Goal: Information Seeking & Learning: Learn about a topic

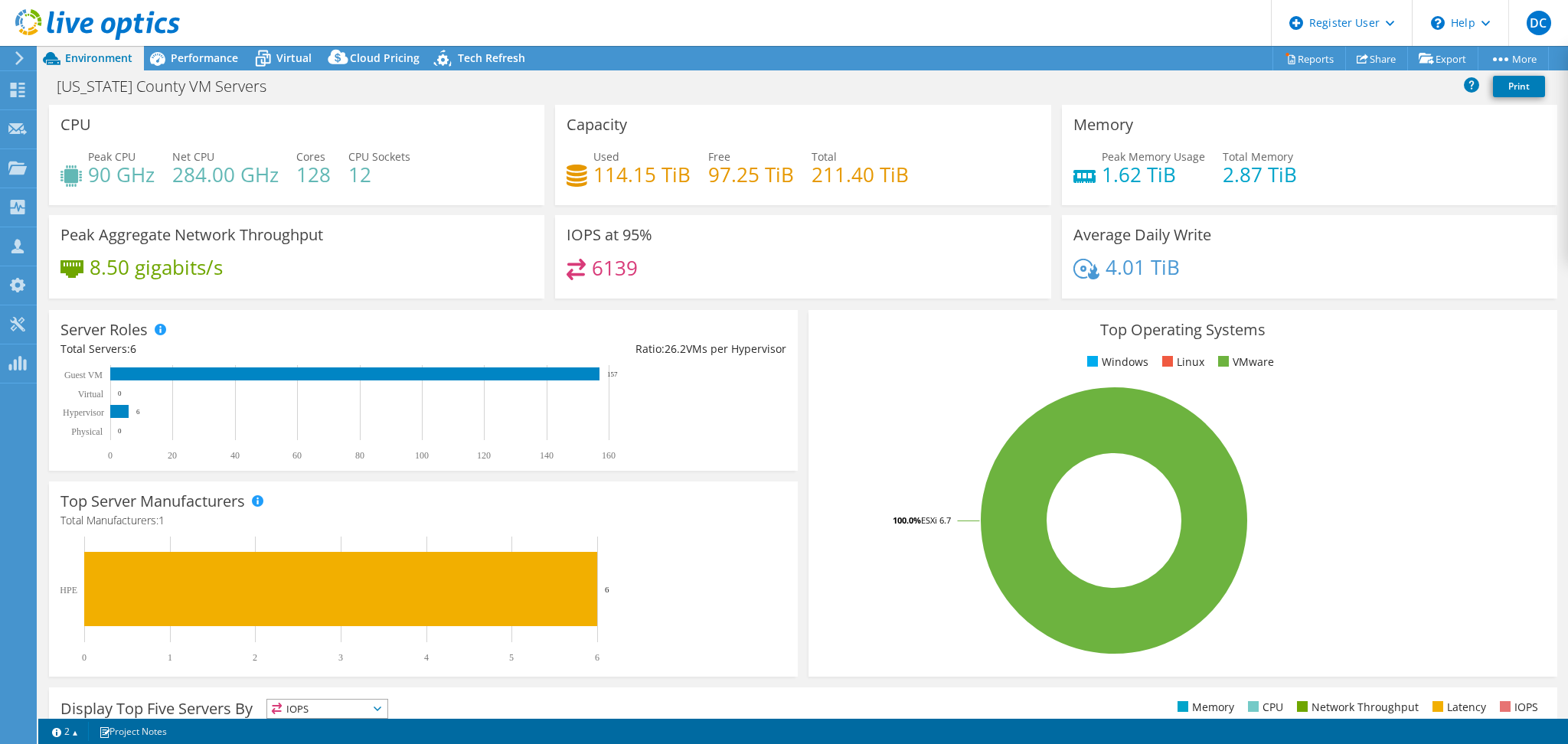
select select "USD"
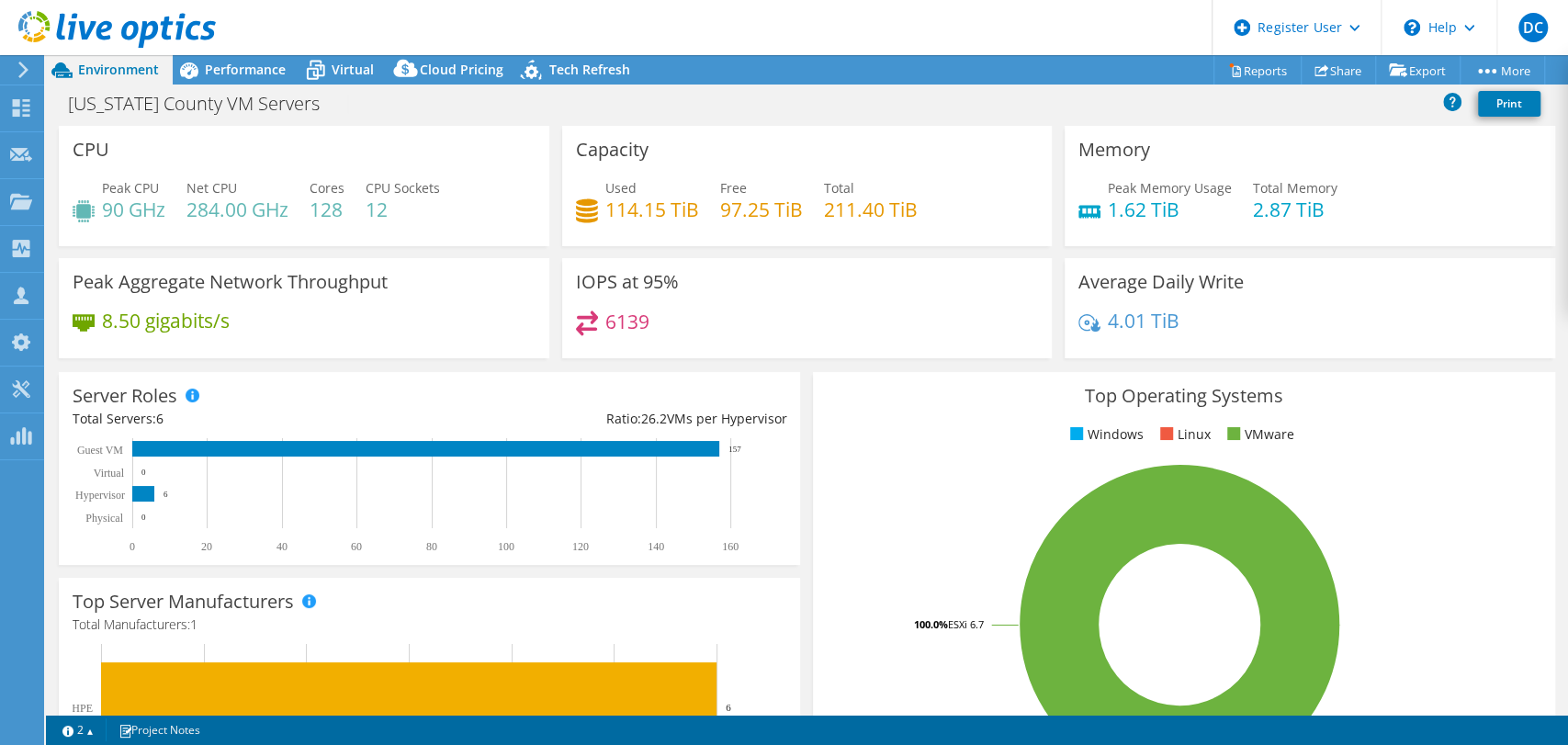
click at [280, 54] on header "DC Dell User [PERSON_NAME] [PERSON_NAME][EMAIL_ADDRESS][DOMAIN_NAME] Dell My Pr…" at bounding box center [784, 27] width 1568 height 55
click at [272, 69] on span "Performance" at bounding box center [245, 70] width 81 height 18
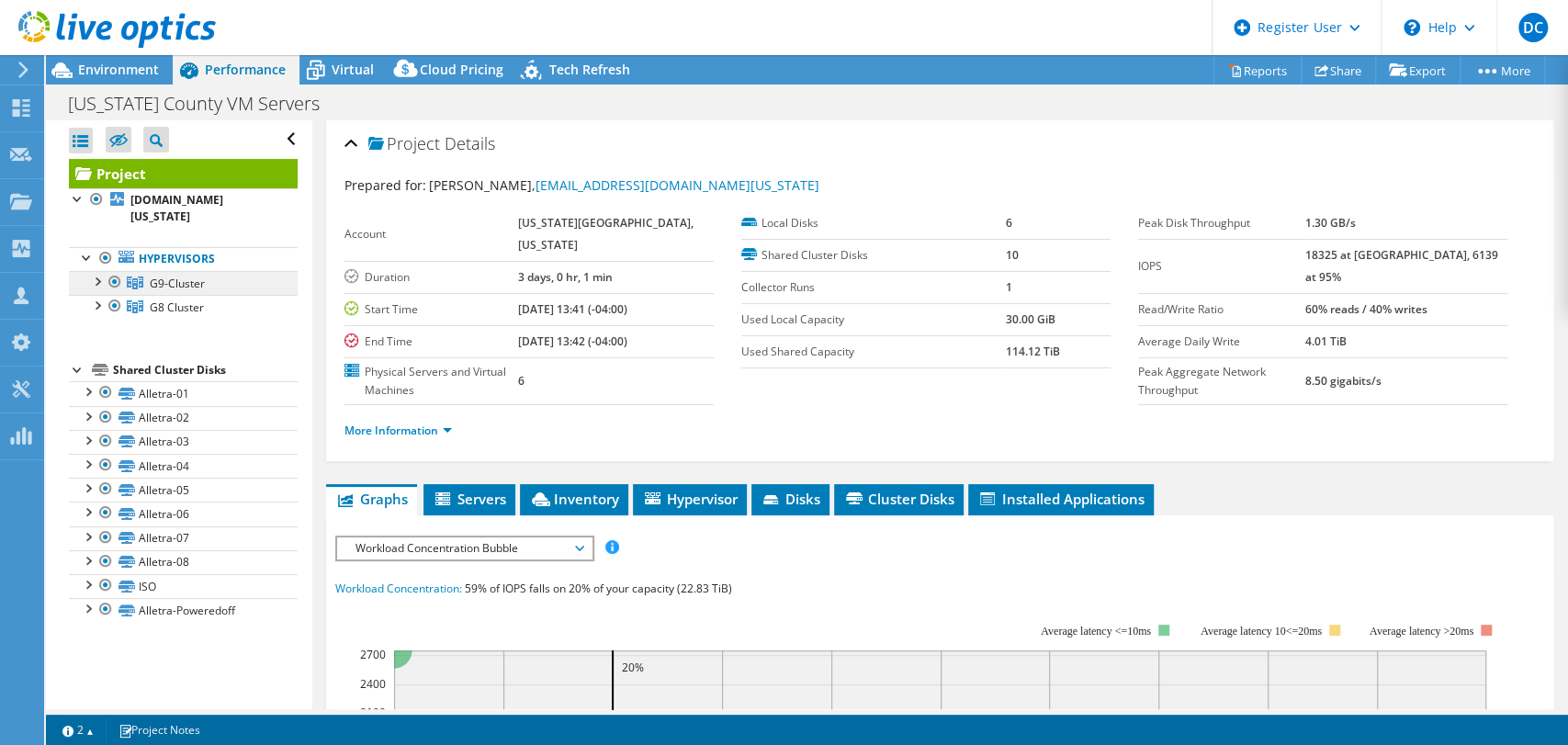
click at [208, 271] on link "G9-Cluster" at bounding box center [183, 283] width 229 height 23
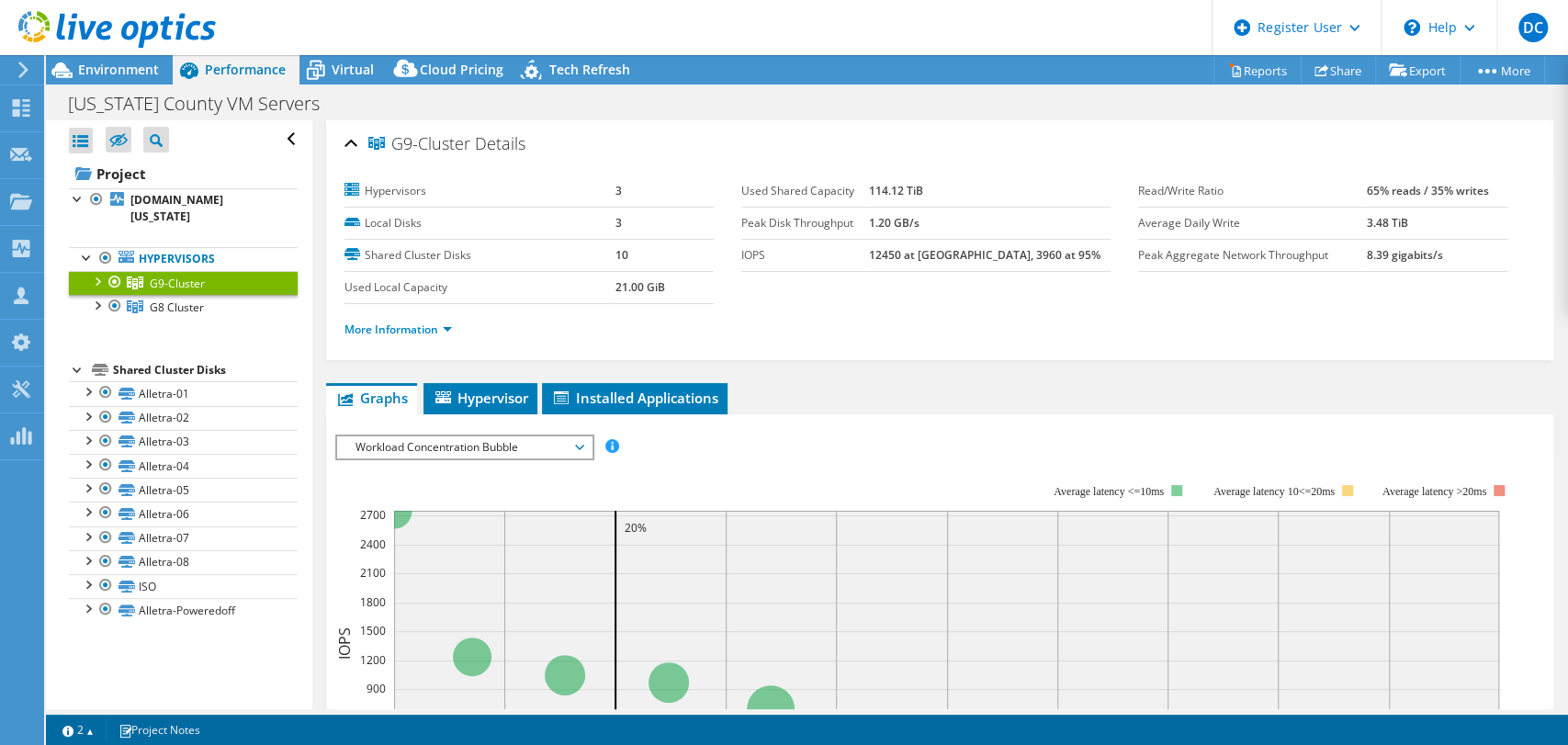
click at [422, 445] on span "Workload Concentration Bubble" at bounding box center [464, 446] width 236 height 23
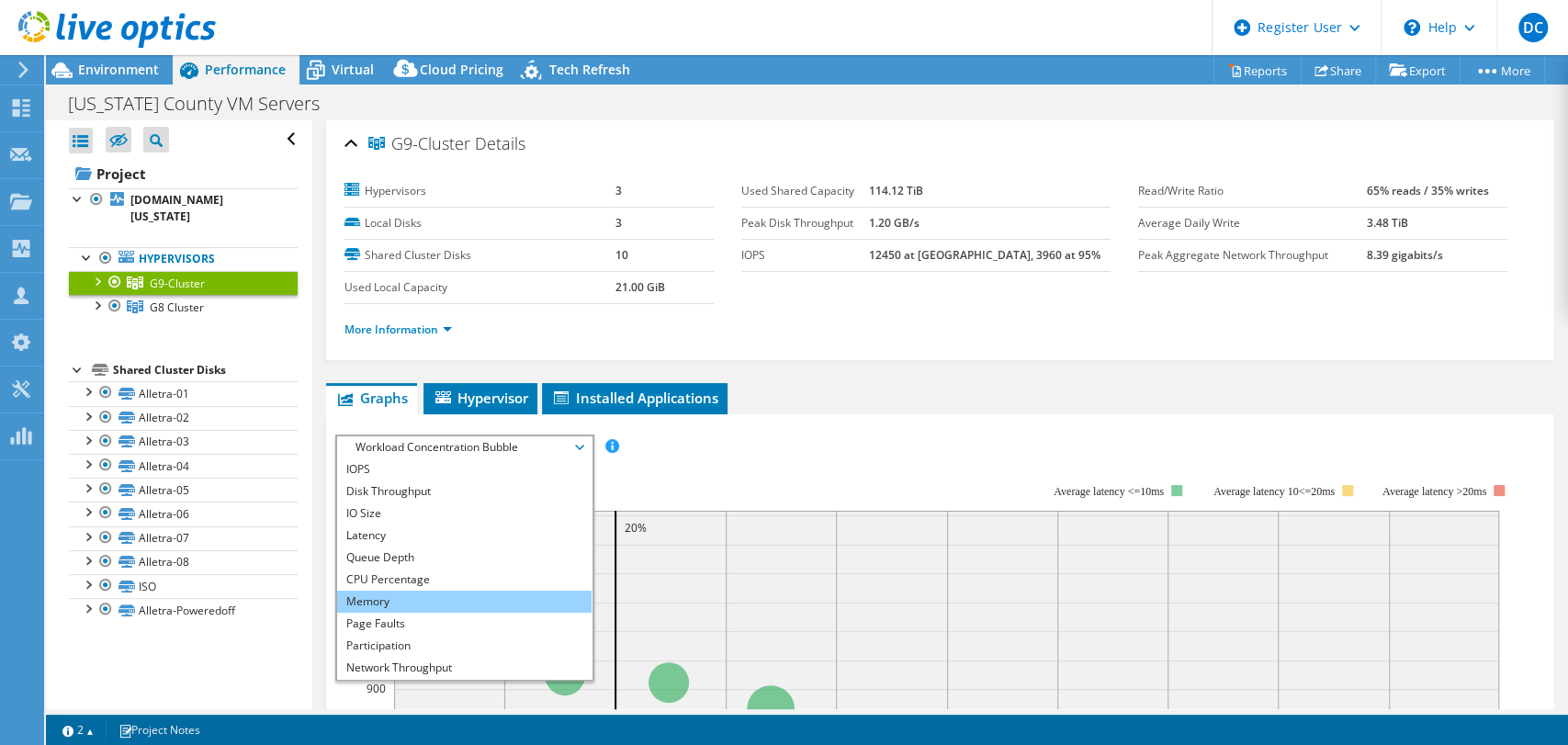
click at [427, 593] on li "Memory" at bounding box center [464, 601] width 255 height 23
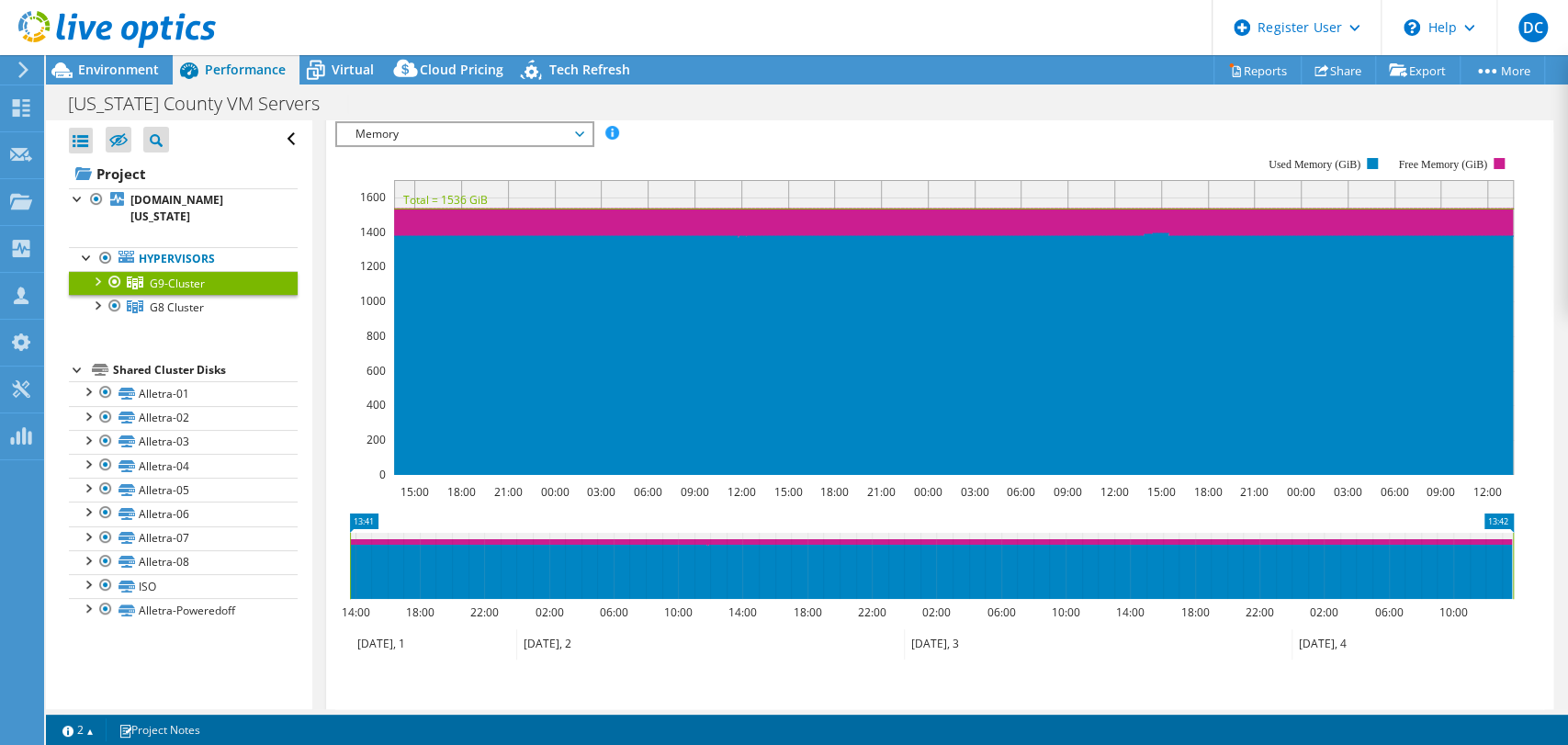
scroll to position [314, 0]
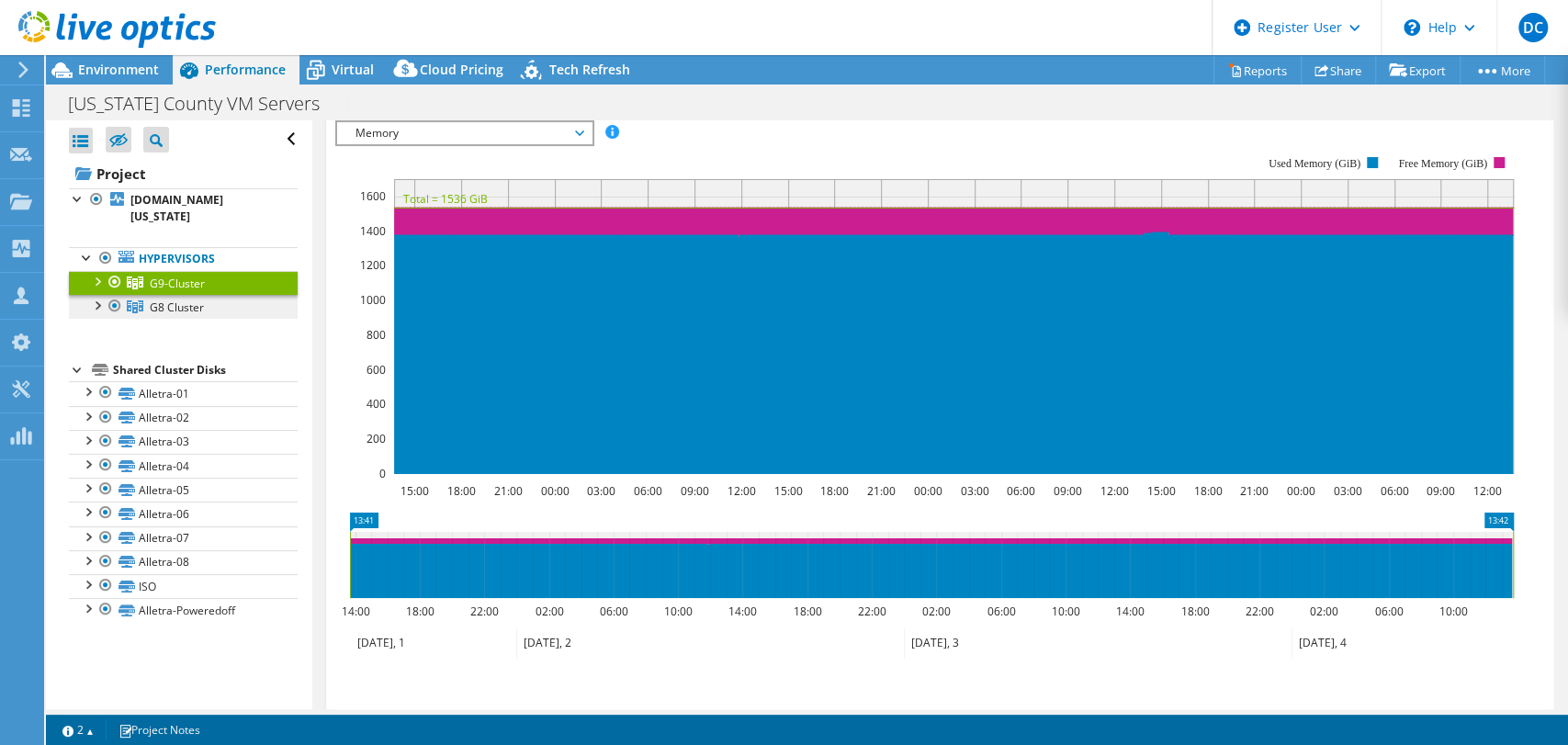
click at [181, 300] on span "G8 Cluster" at bounding box center [176, 307] width 54 height 16
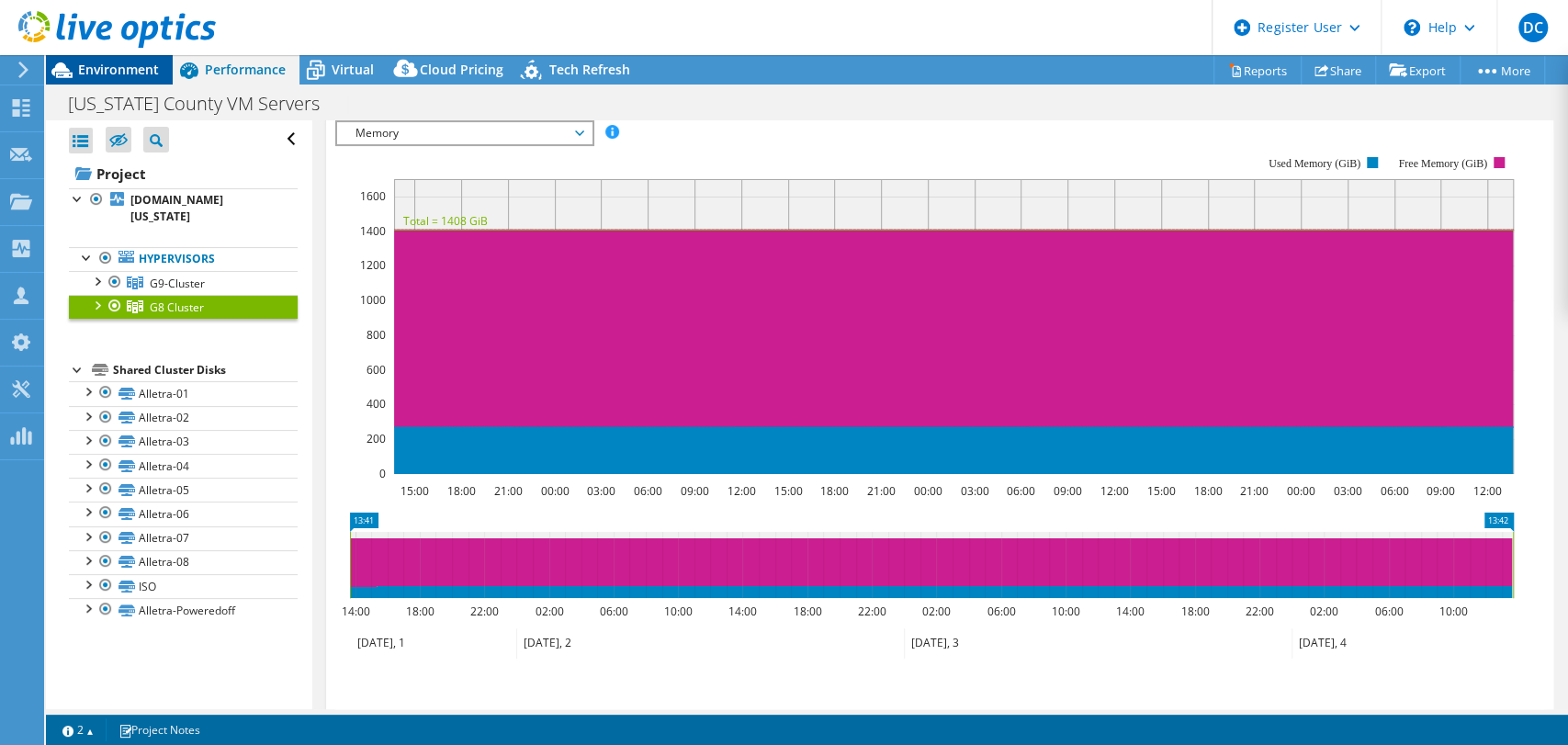
click at [111, 75] on span "Environment" at bounding box center [119, 70] width 81 height 18
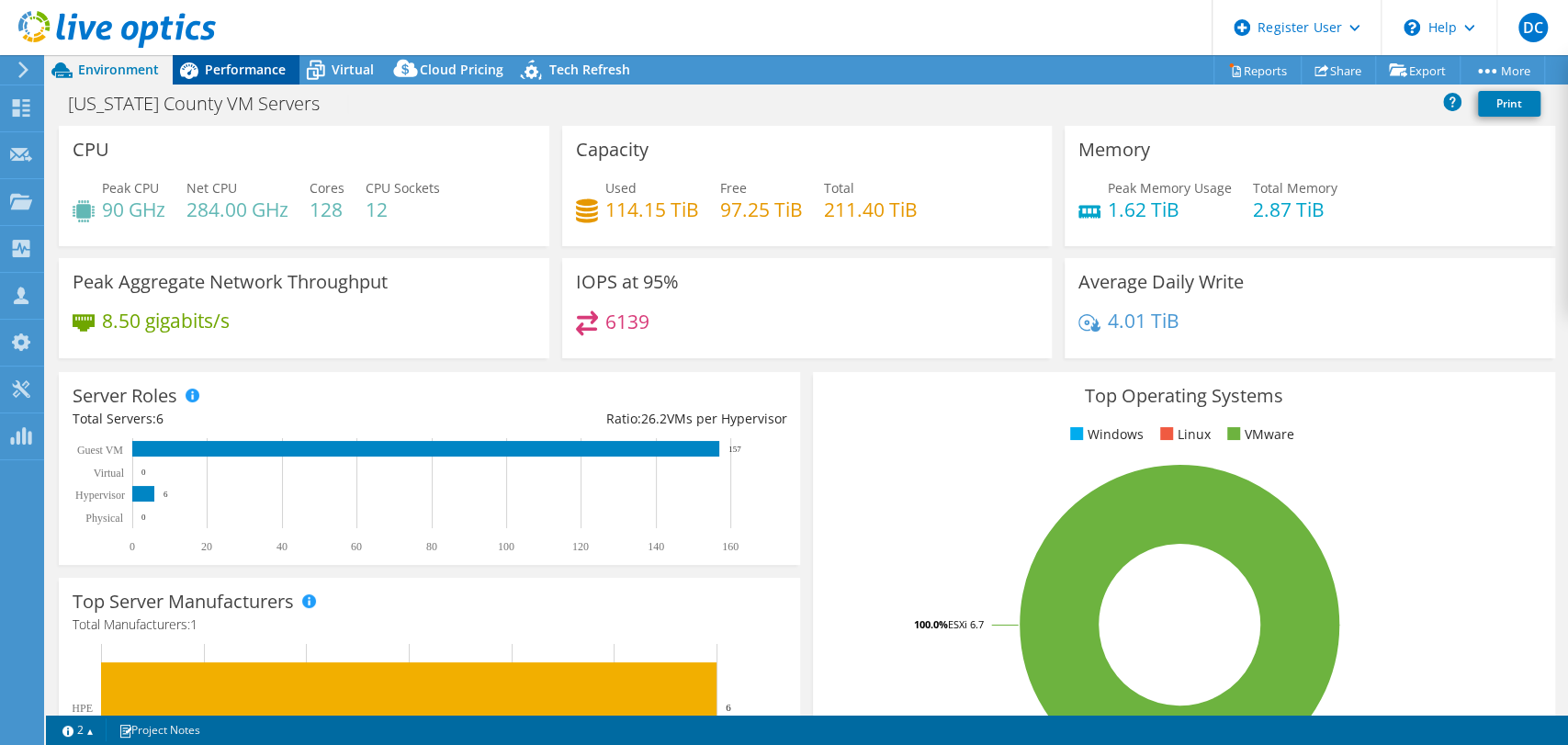
click at [229, 69] on span "Performance" at bounding box center [245, 70] width 81 height 18
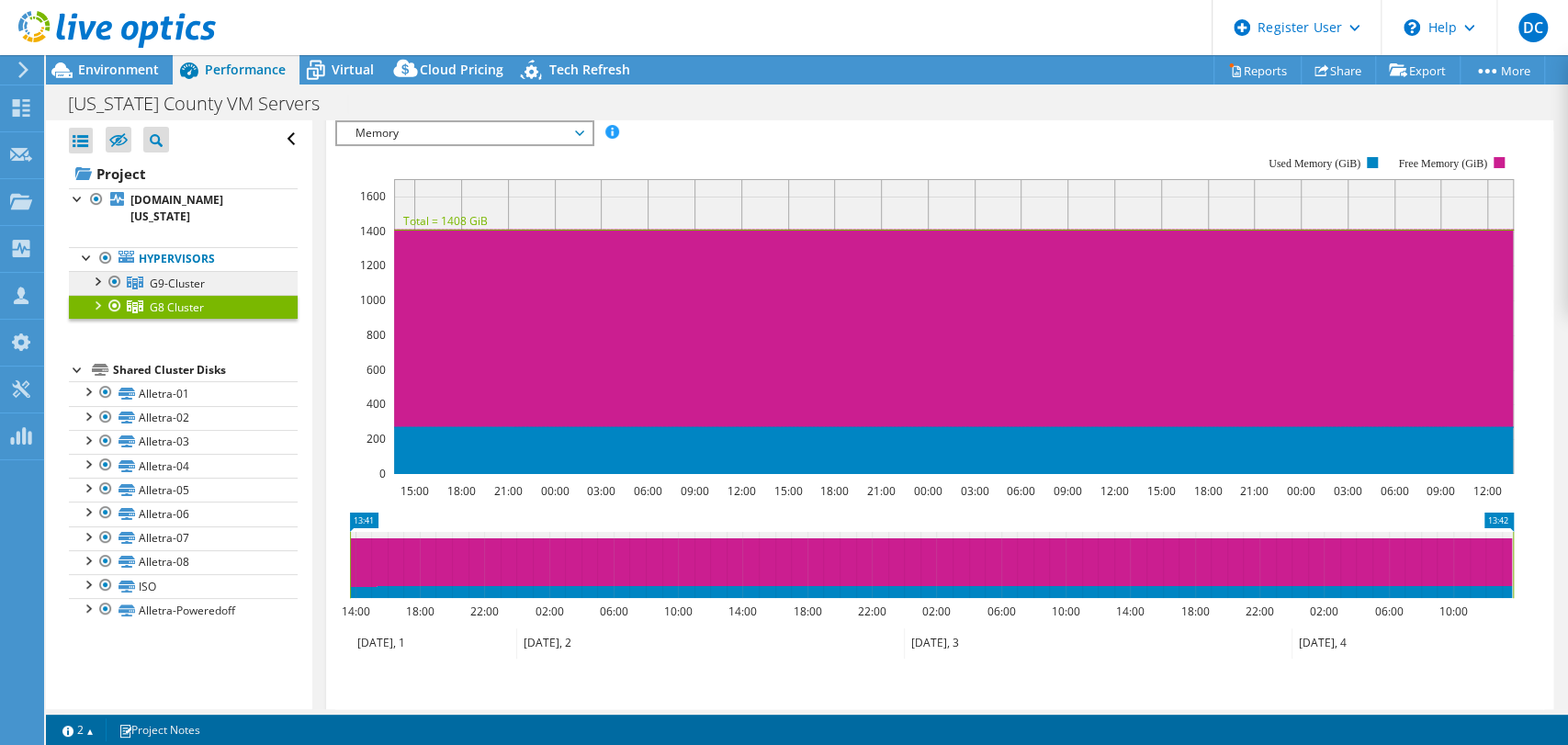
click at [221, 271] on link "G9-Cluster" at bounding box center [183, 283] width 229 height 23
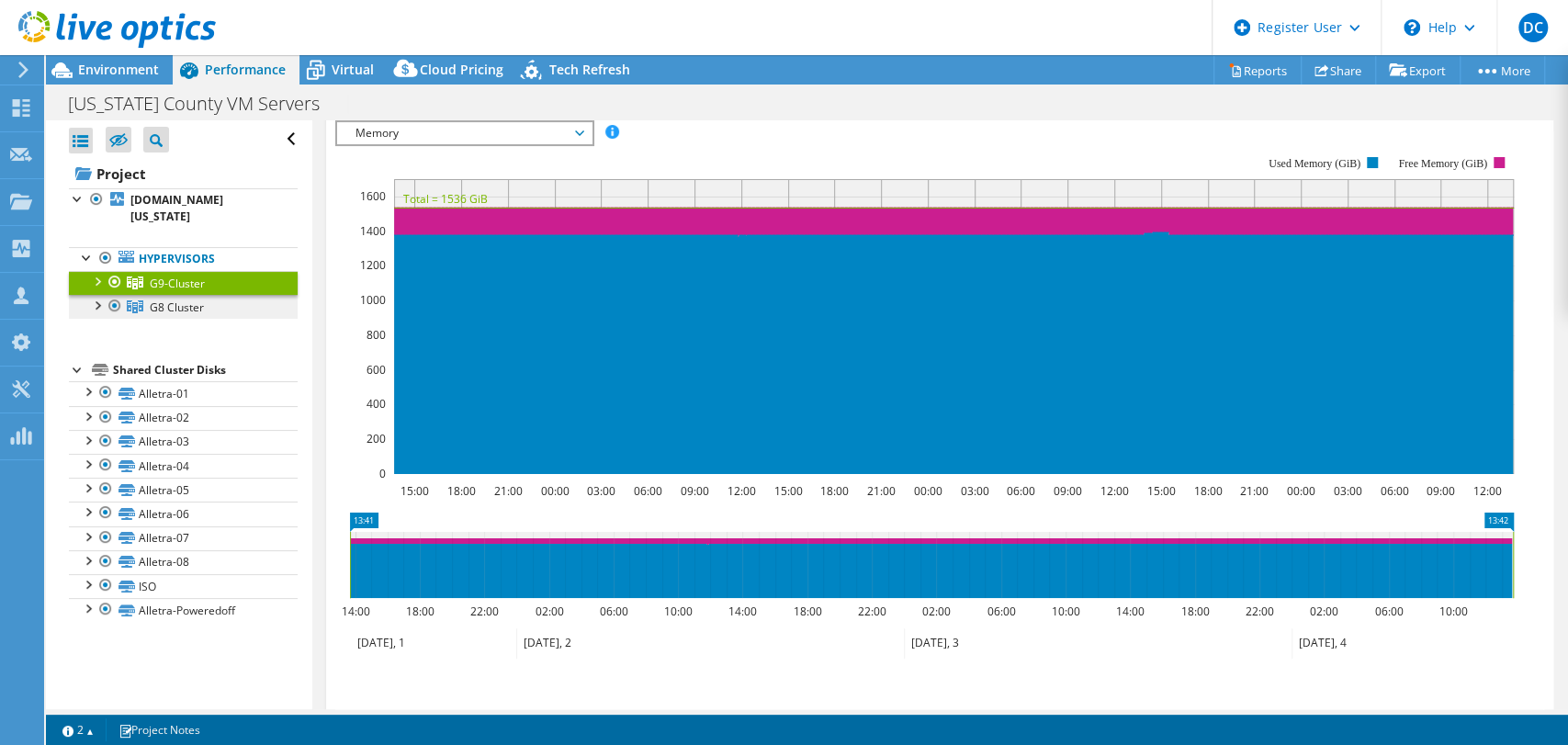
click at [174, 300] on span "G8 Cluster" at bounding box center [176, 307] width 54 height 16
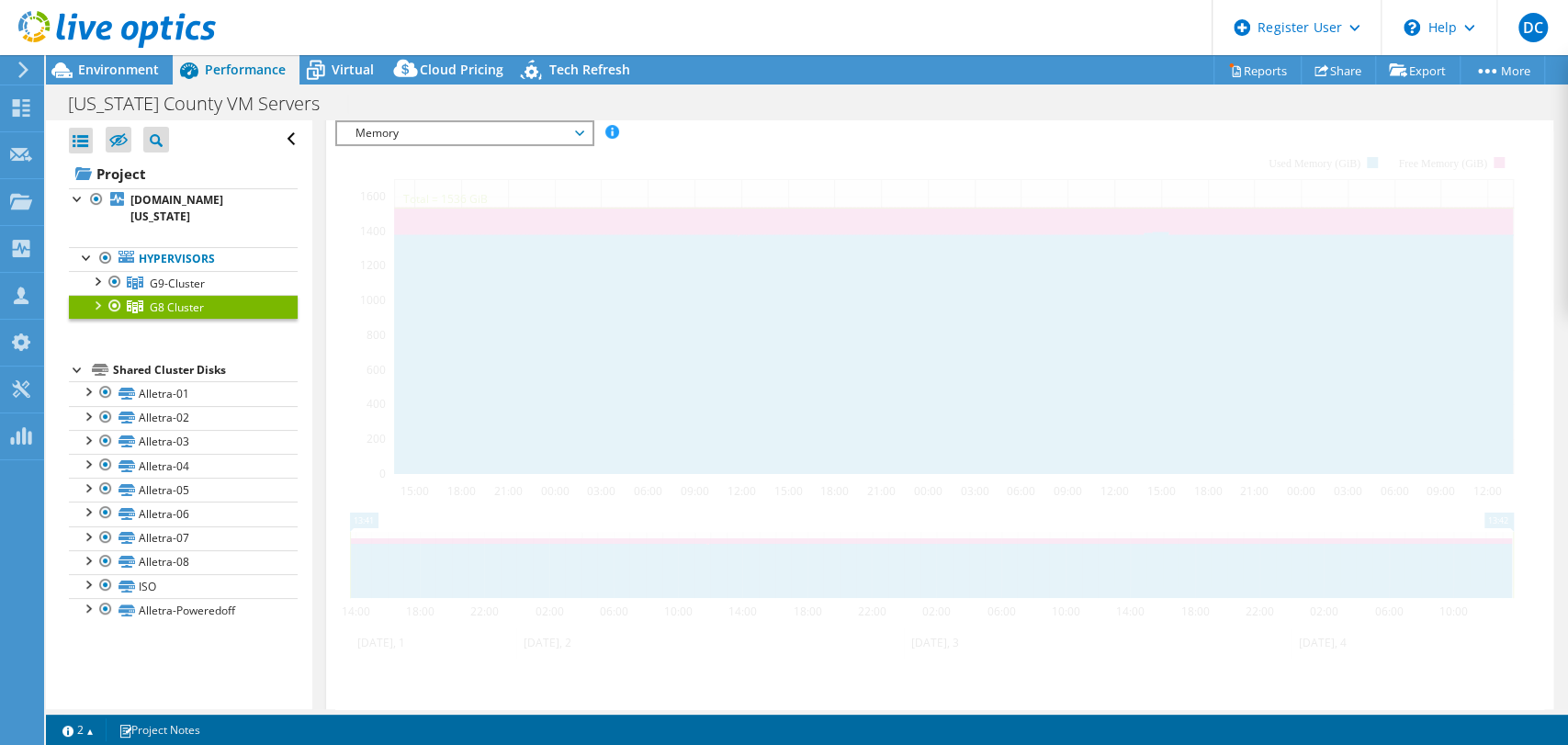
click at [174, 300] on span "G8 Cluster" at bounding box center [176, 307] width 54 height 16
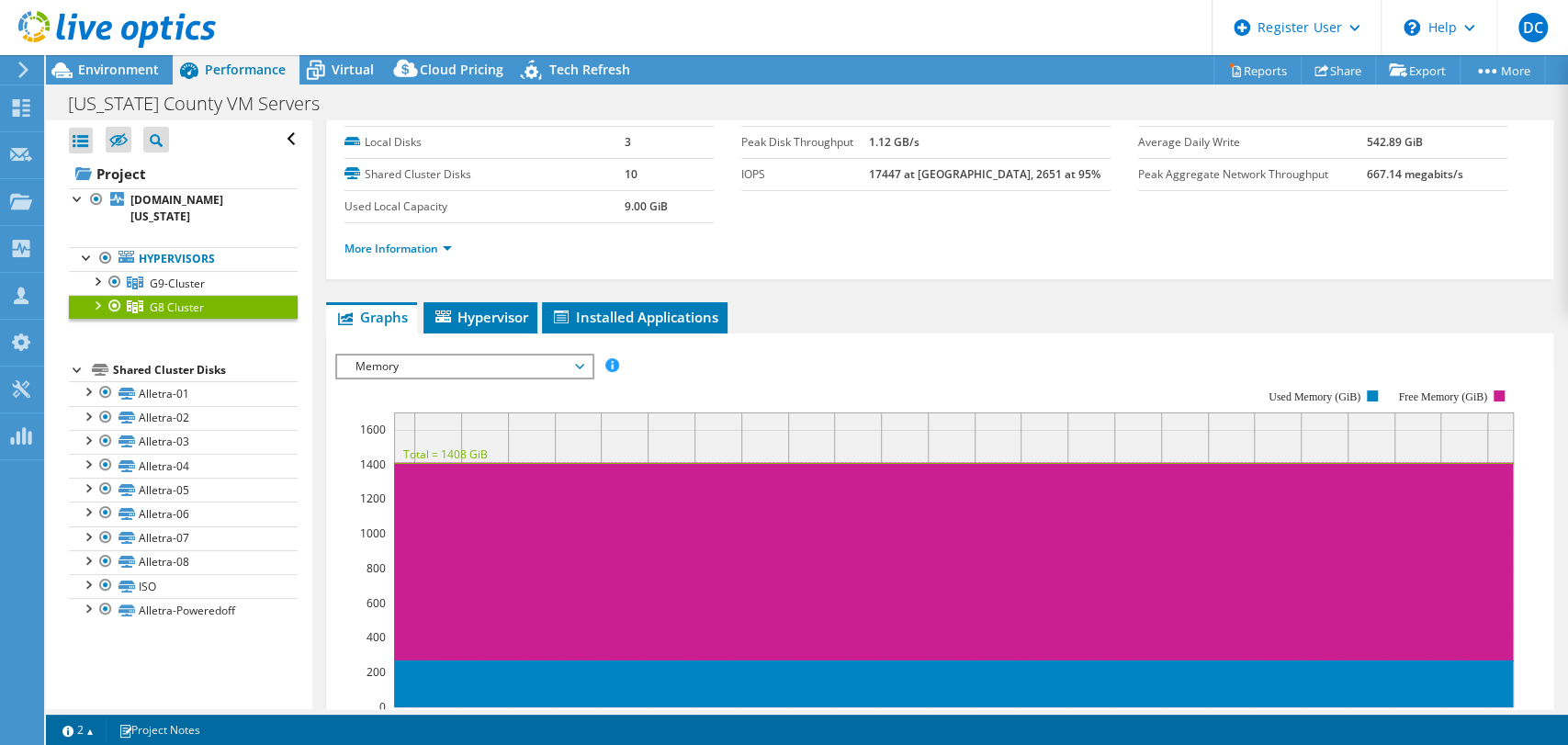
scroll to position [31, 0]
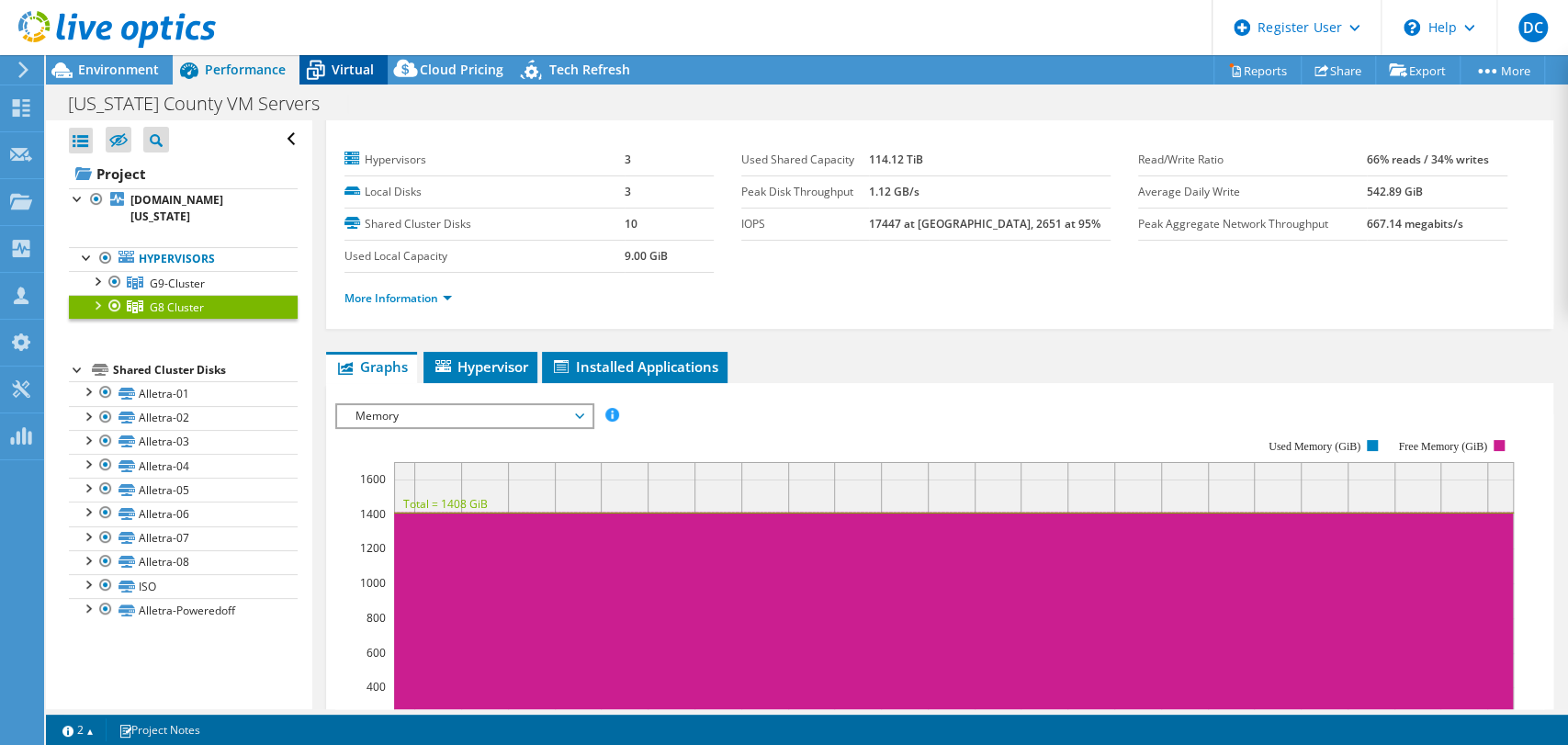
click at [337, 68] on span "Virtual" at bounding box center [353, 70] width 42 height 18
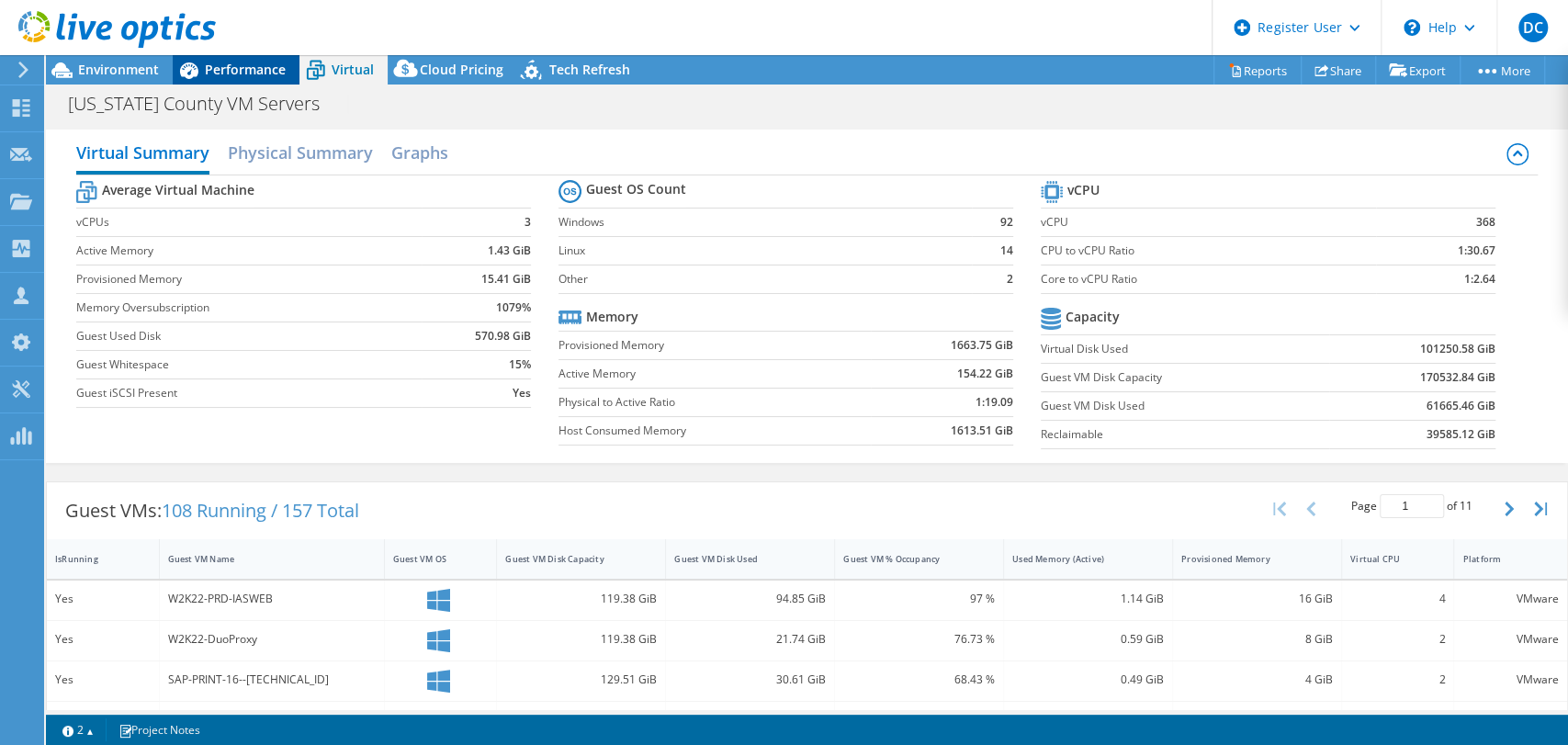
click at [254, 73] on span "Performance" at bounding box center [245, 70] width 81 height 18
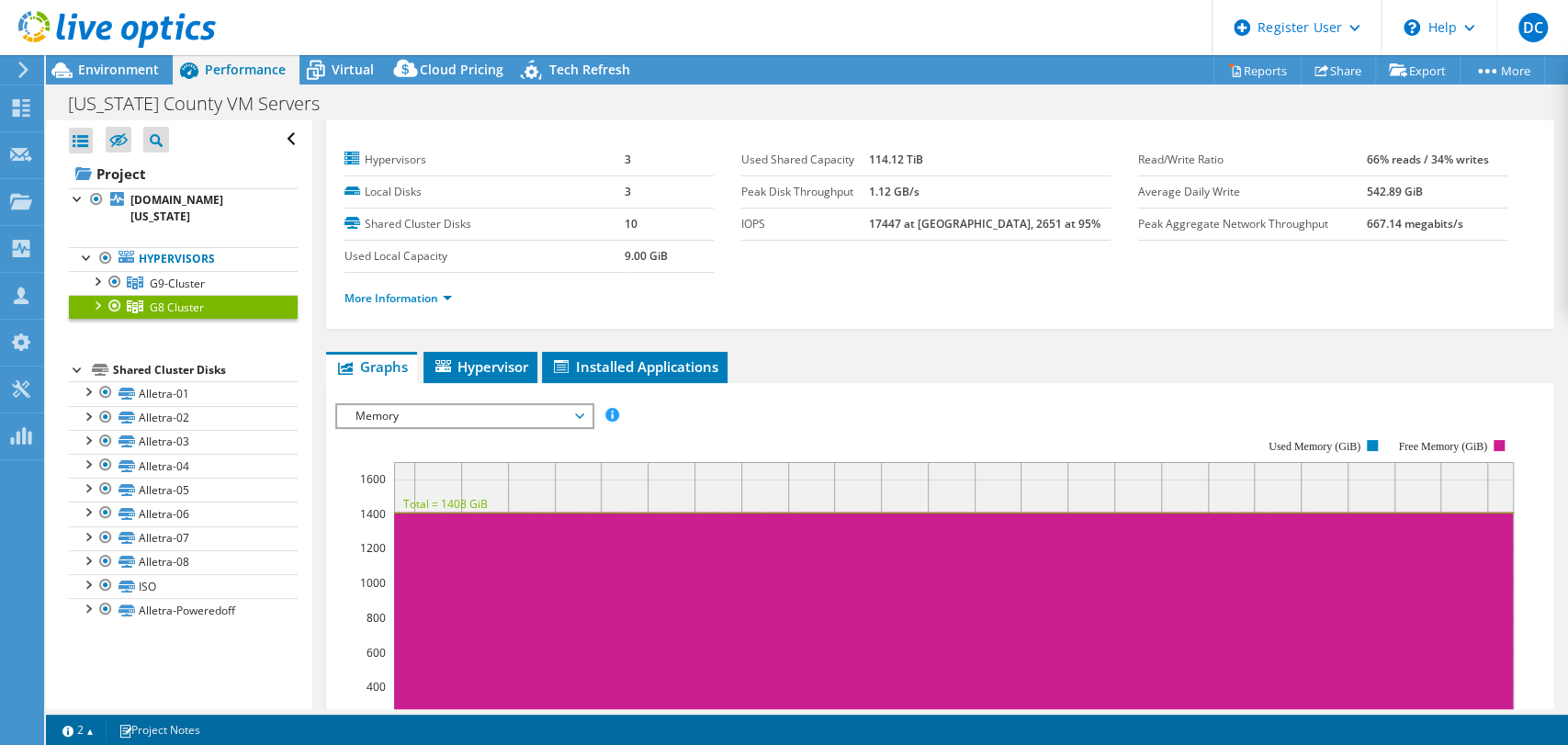
click at [412, 405] on span "Memory" at bounding box center [464, 416] width 236 height 23
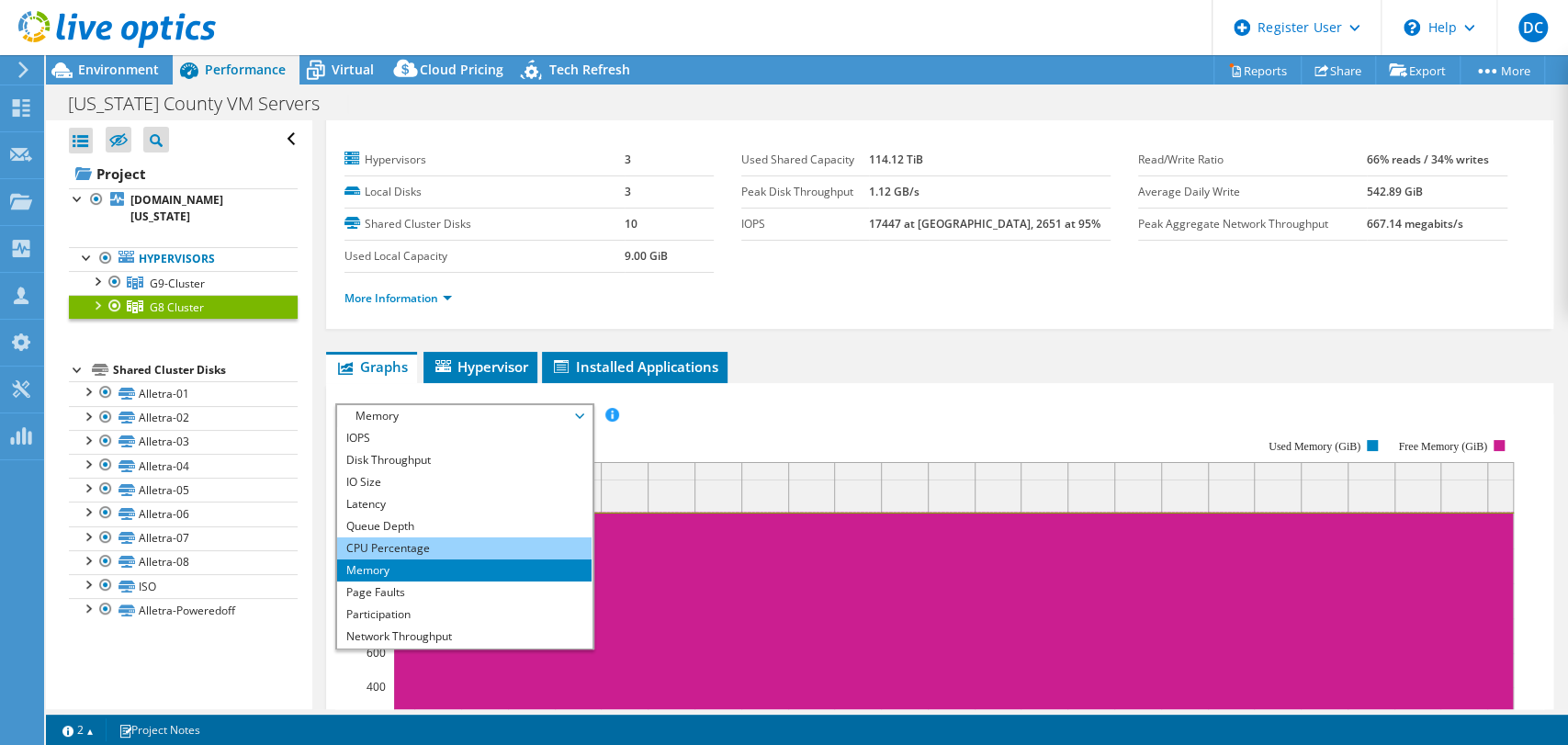
click at [436, 540] on li "CPU Percentage" at bounding box center [464, 548] width 255 height 23
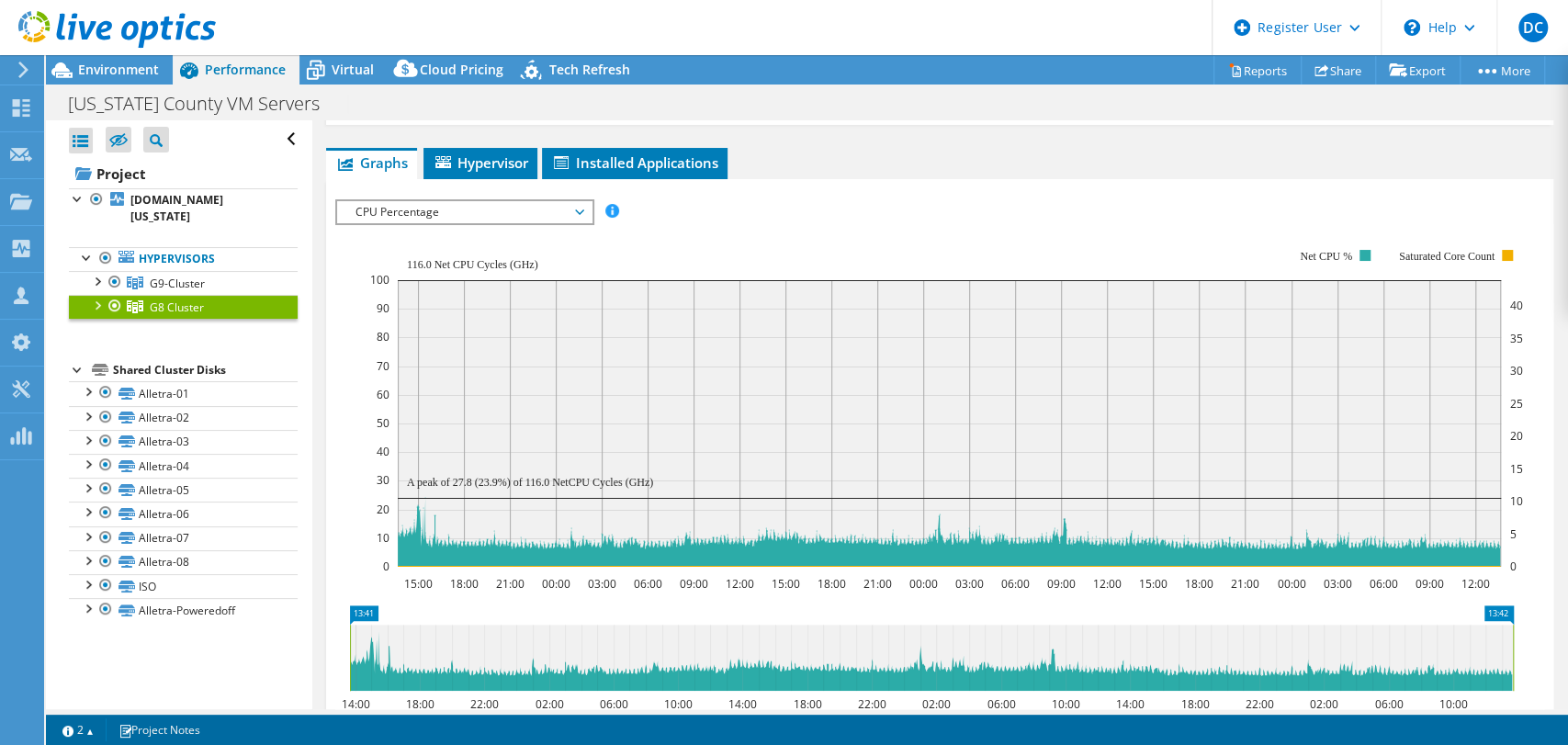
scroll to position [236, 0]
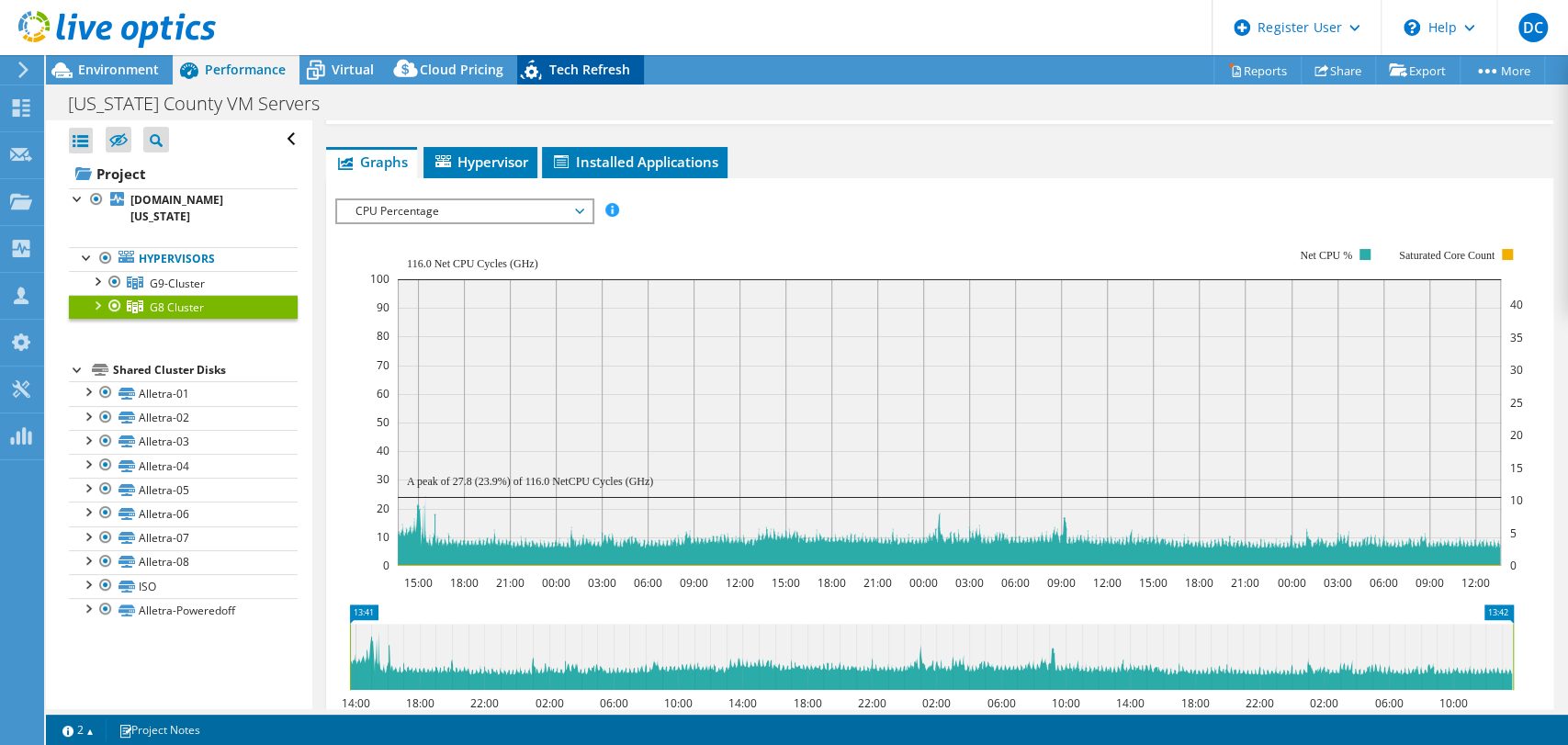
click at [581, 72] on span "Tech Refresh" at bounding box center [590, 70] width 81 height 18
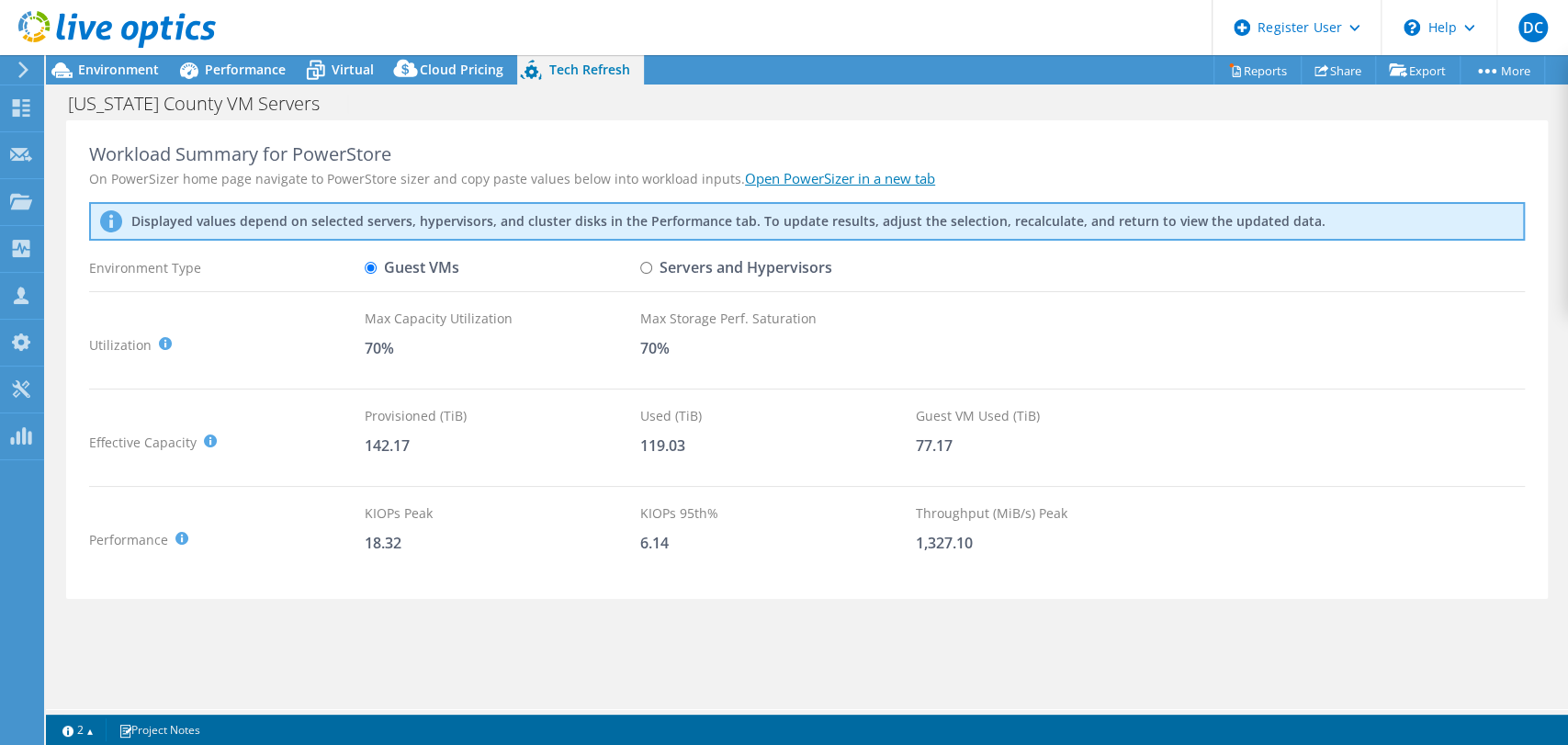
click at [832, 170] on link "Open PowerSizer in a new tab" at bounding box center [840, 178] width 190 height 19
click at [240, 67] on span "Performance" at bounding box center [245, 70] width 81 height 18
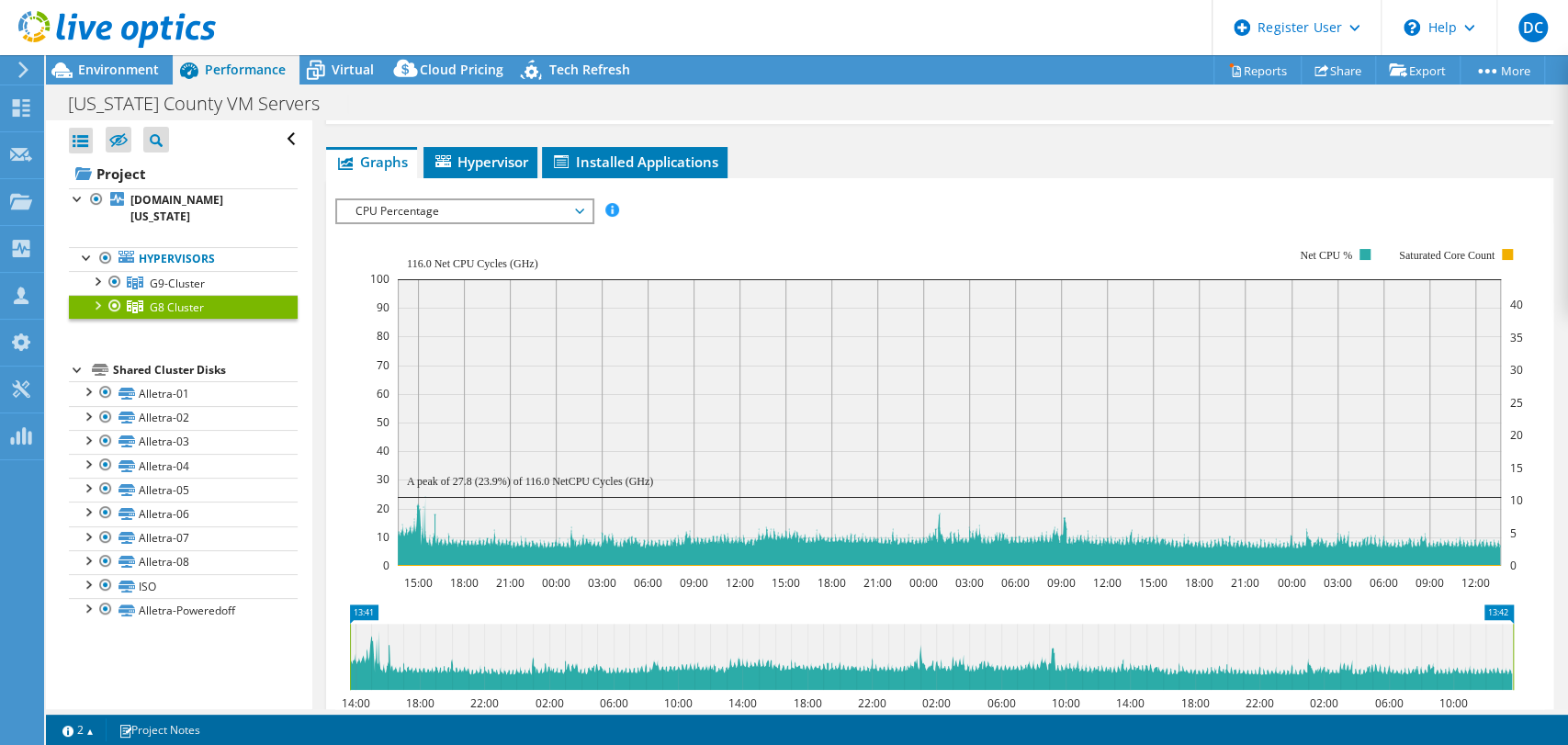
click at [383, 208] on span "CPU Percentage" at bounding box center [464, 210] width 236 height 23
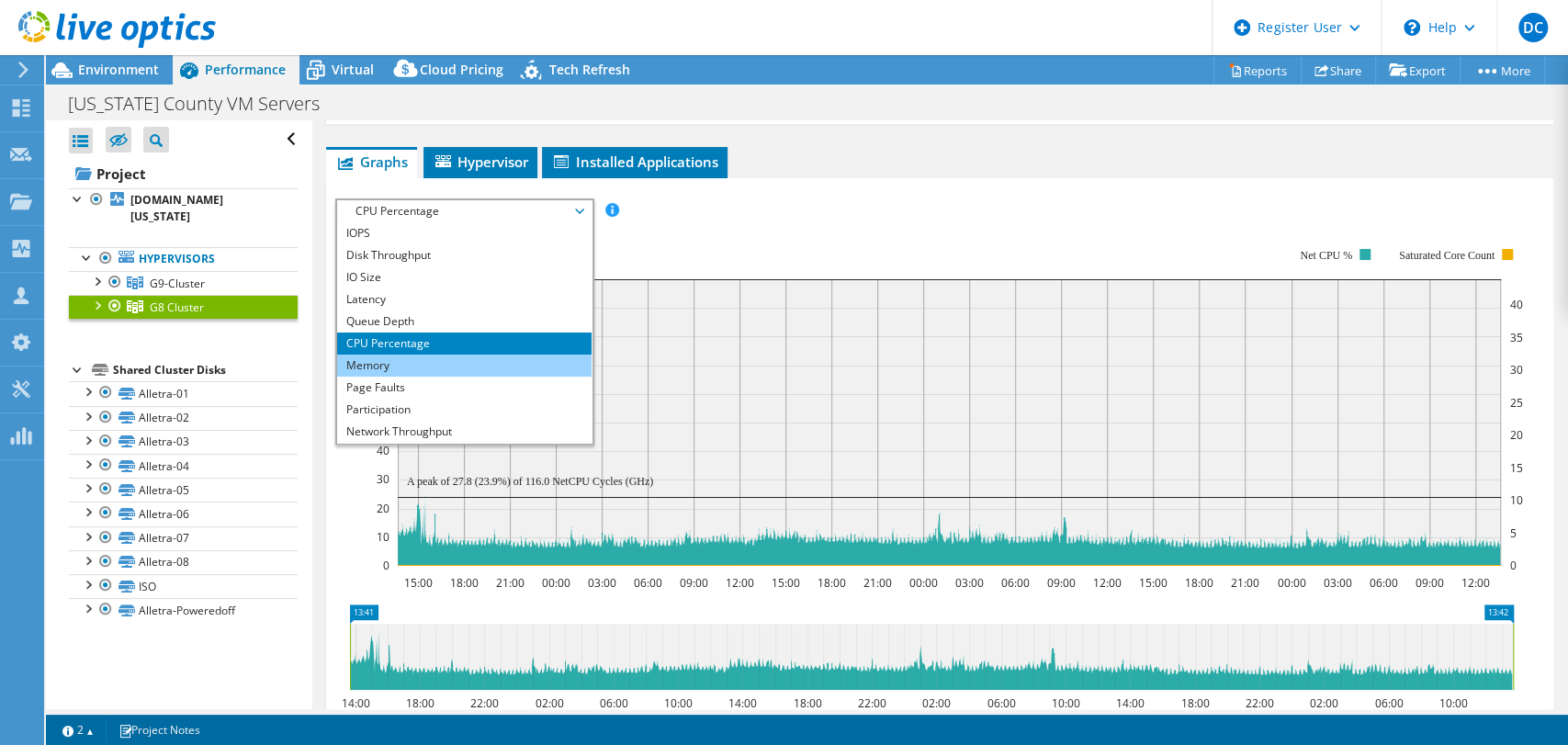
click at [427, 363] on li "Memory" at bounding box center [464, 365] width 255 height 23
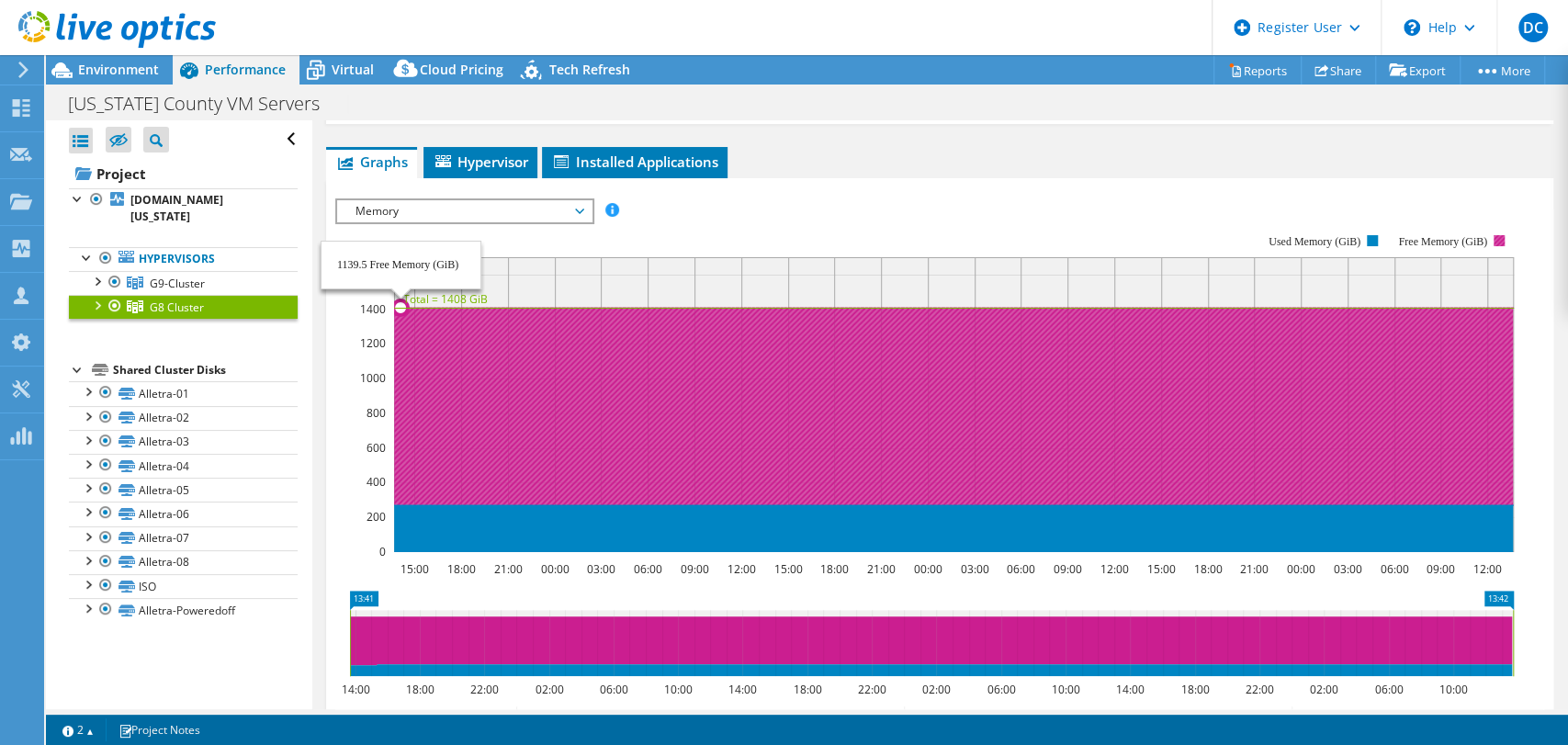
scroll to position [0, 0]
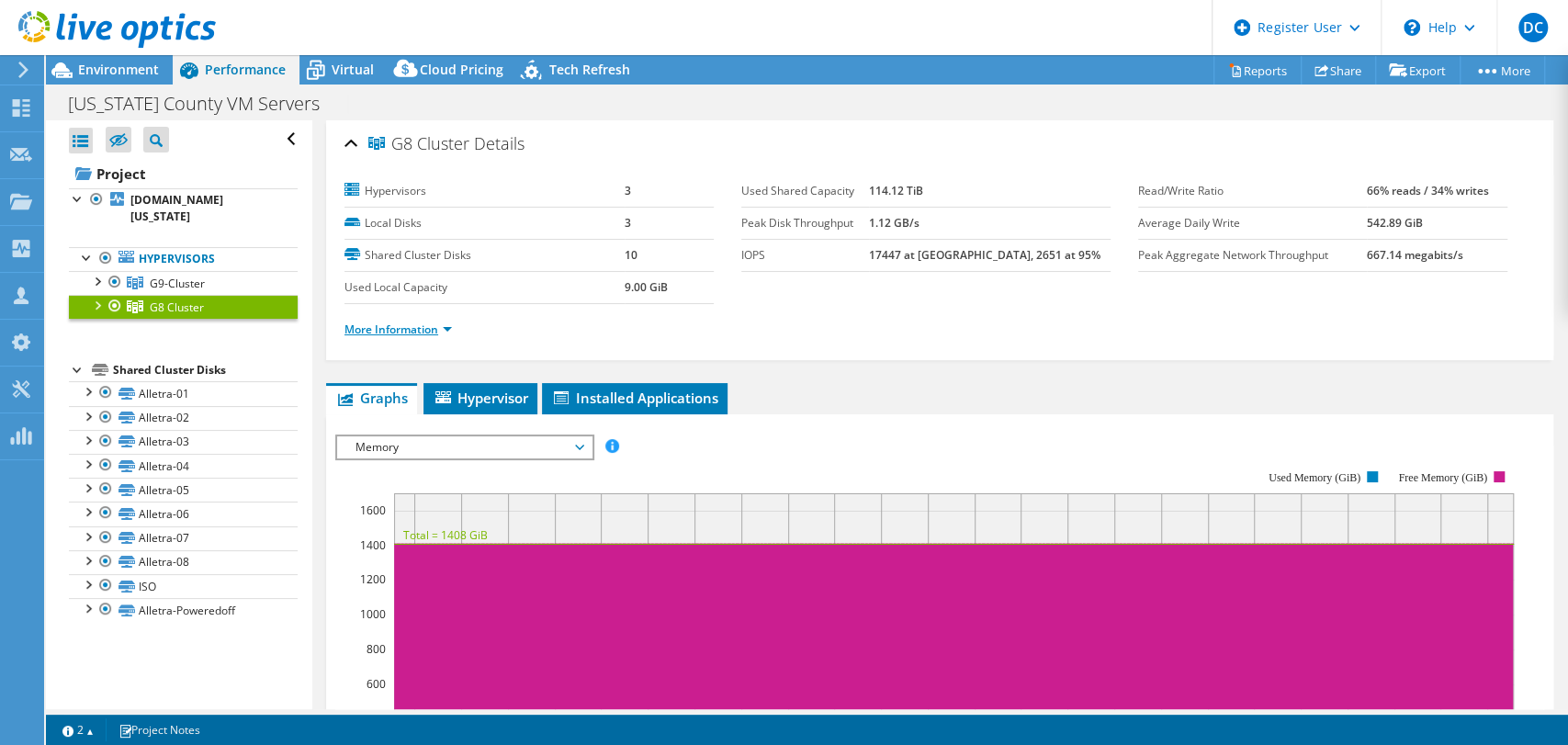
click at [404, 325] on link "More Information" at bounding box center [399, 329] width 108 height 16
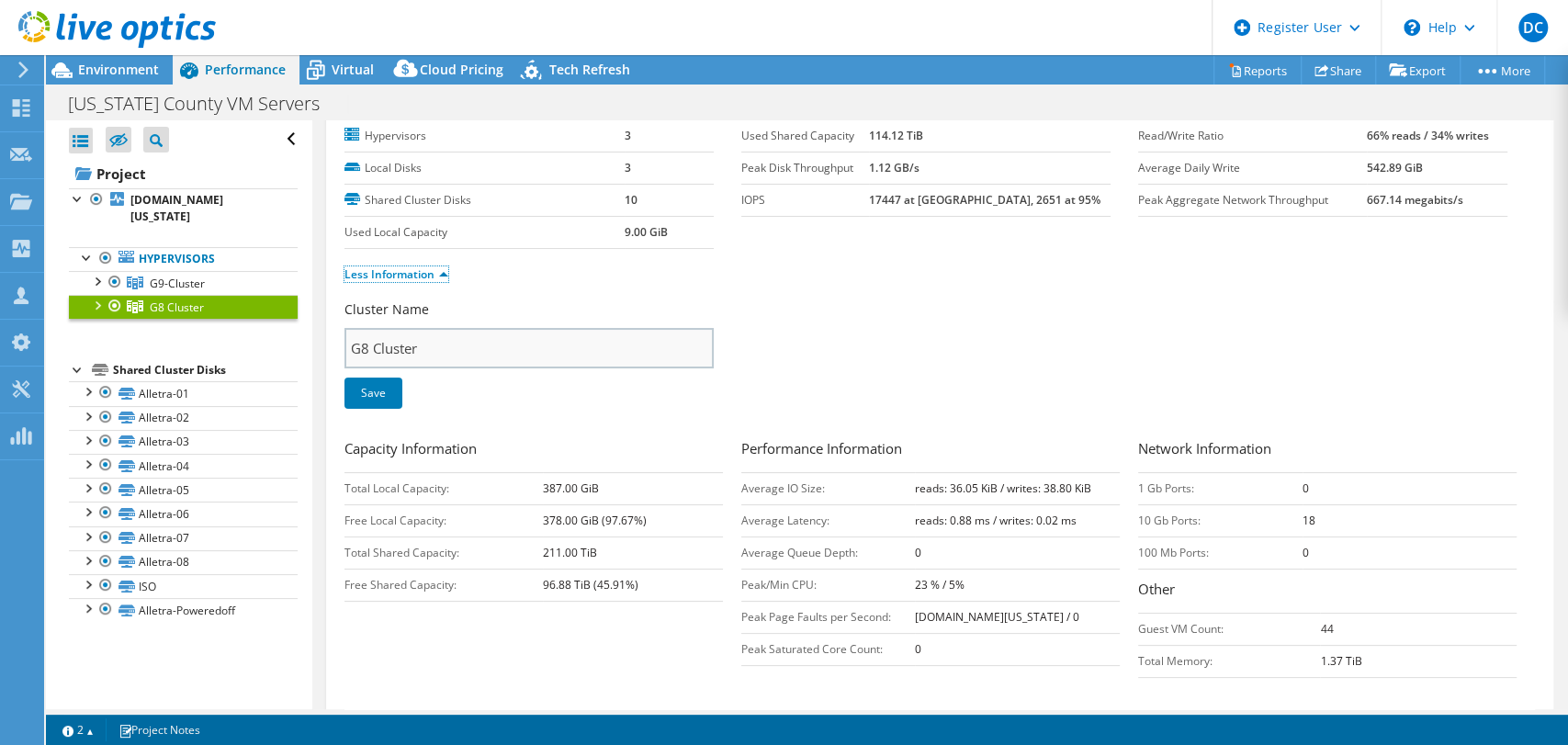
scroll to position [62, 0]
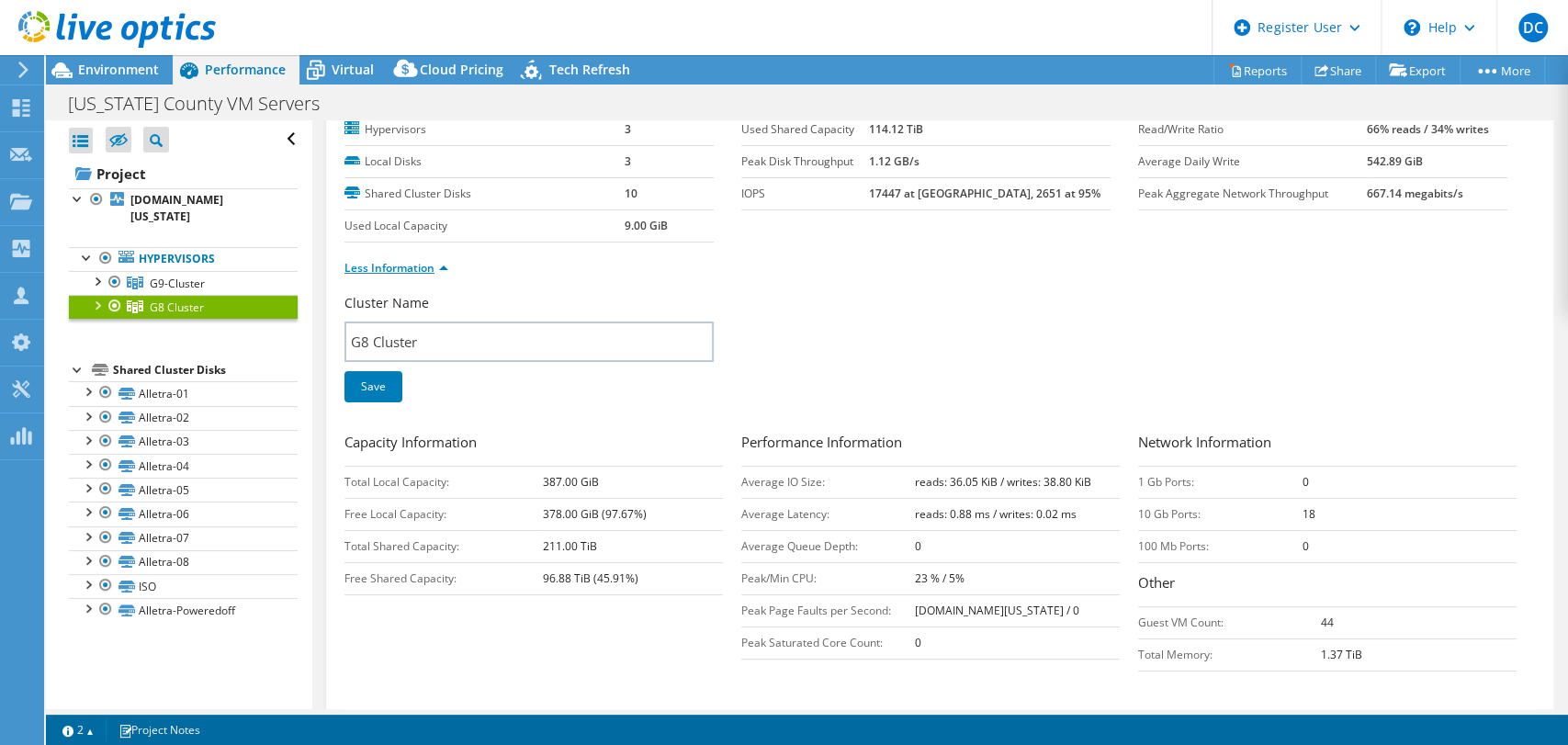
click at [427, 270] on link "Less Information" at bounding box center [397, 267] width 104 height 16
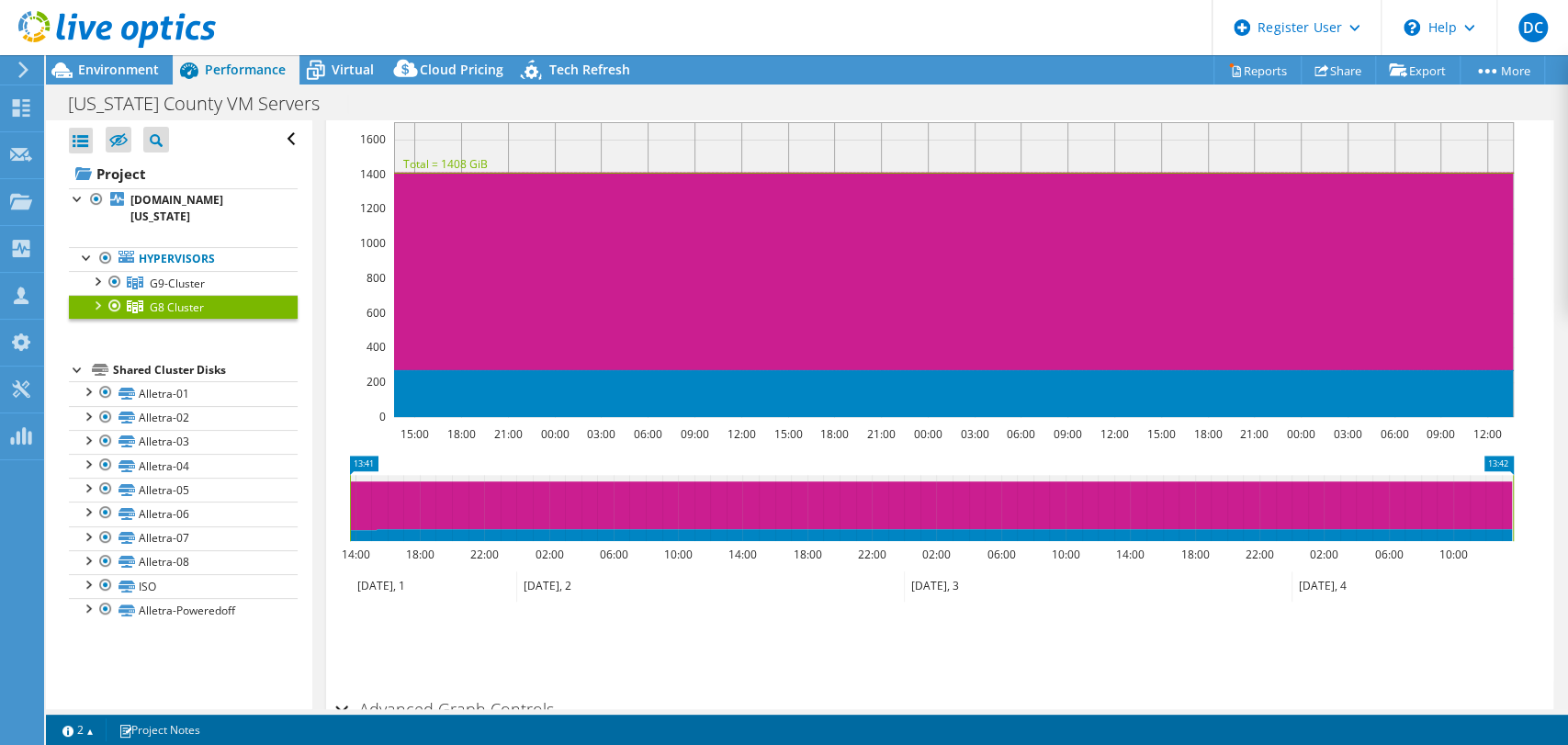
scroll to position [366, 0]
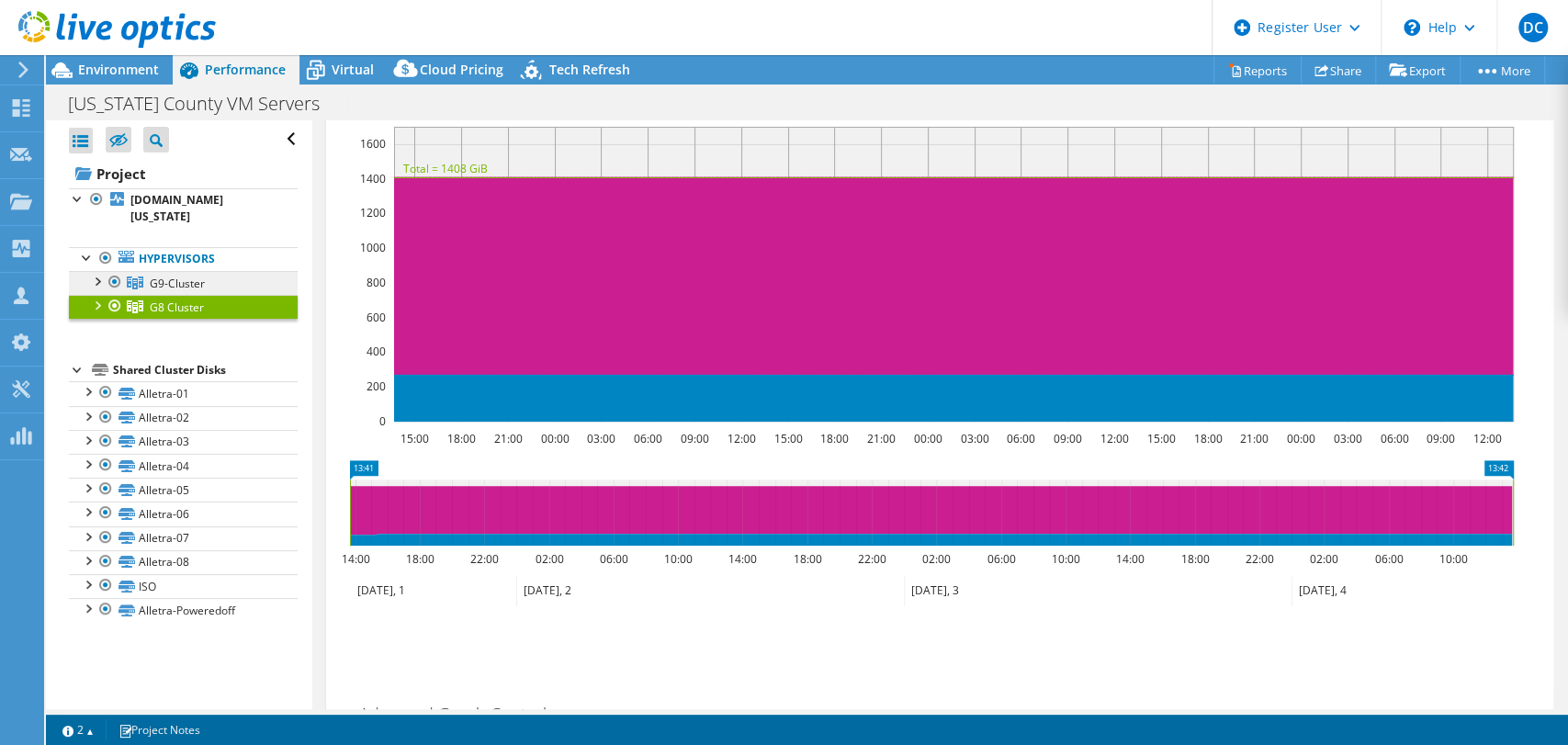
click at [184, 275] on span "G9-Cluster" at bounding box center [177, 283] width 55 height 16
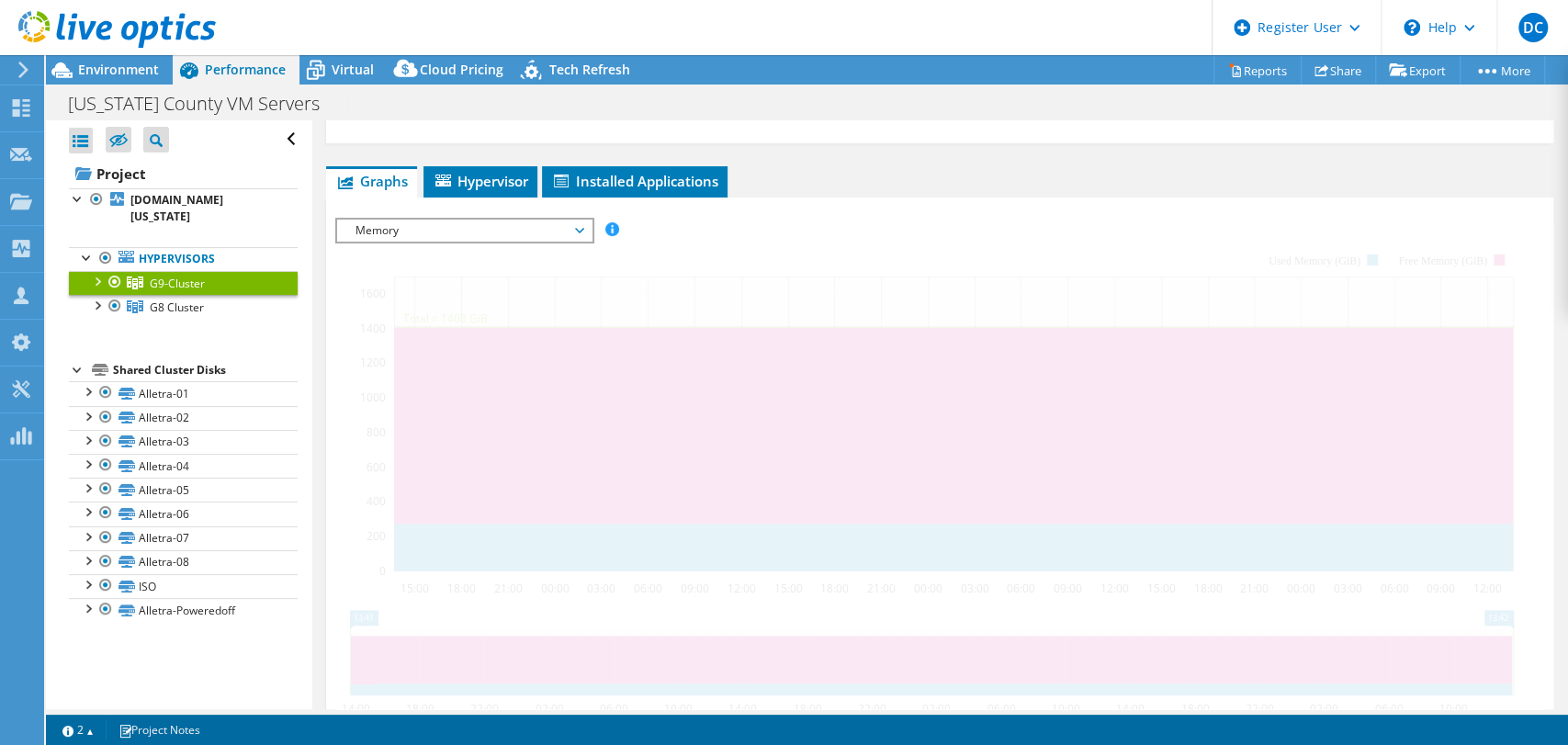
scroll to position [214, 0]
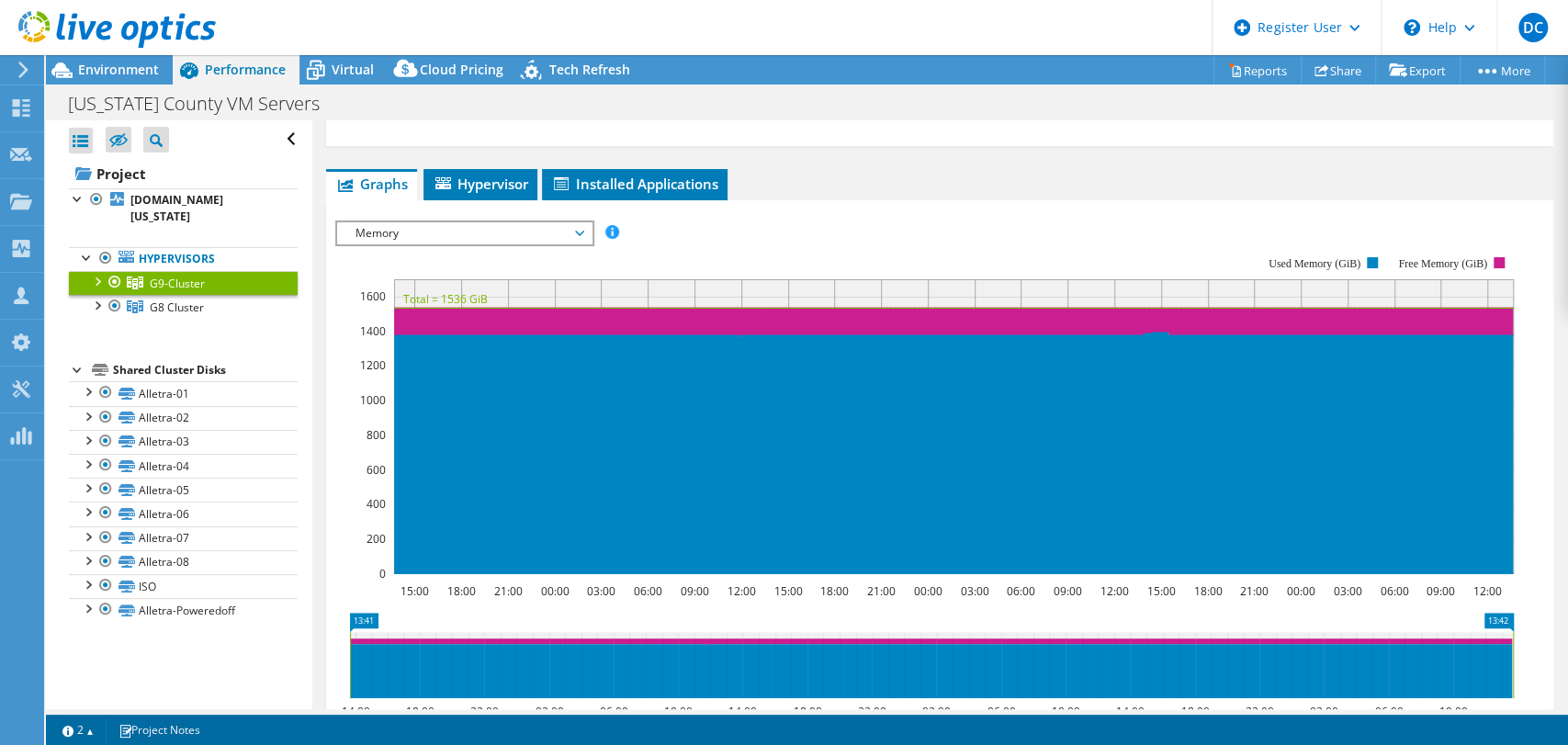
click at [507, 244] on rect at bounding box center [924, 414] width 1178 height 367
click at [493, 231] on span "Memory" at bounding box center [464, 233] width 236 height 23
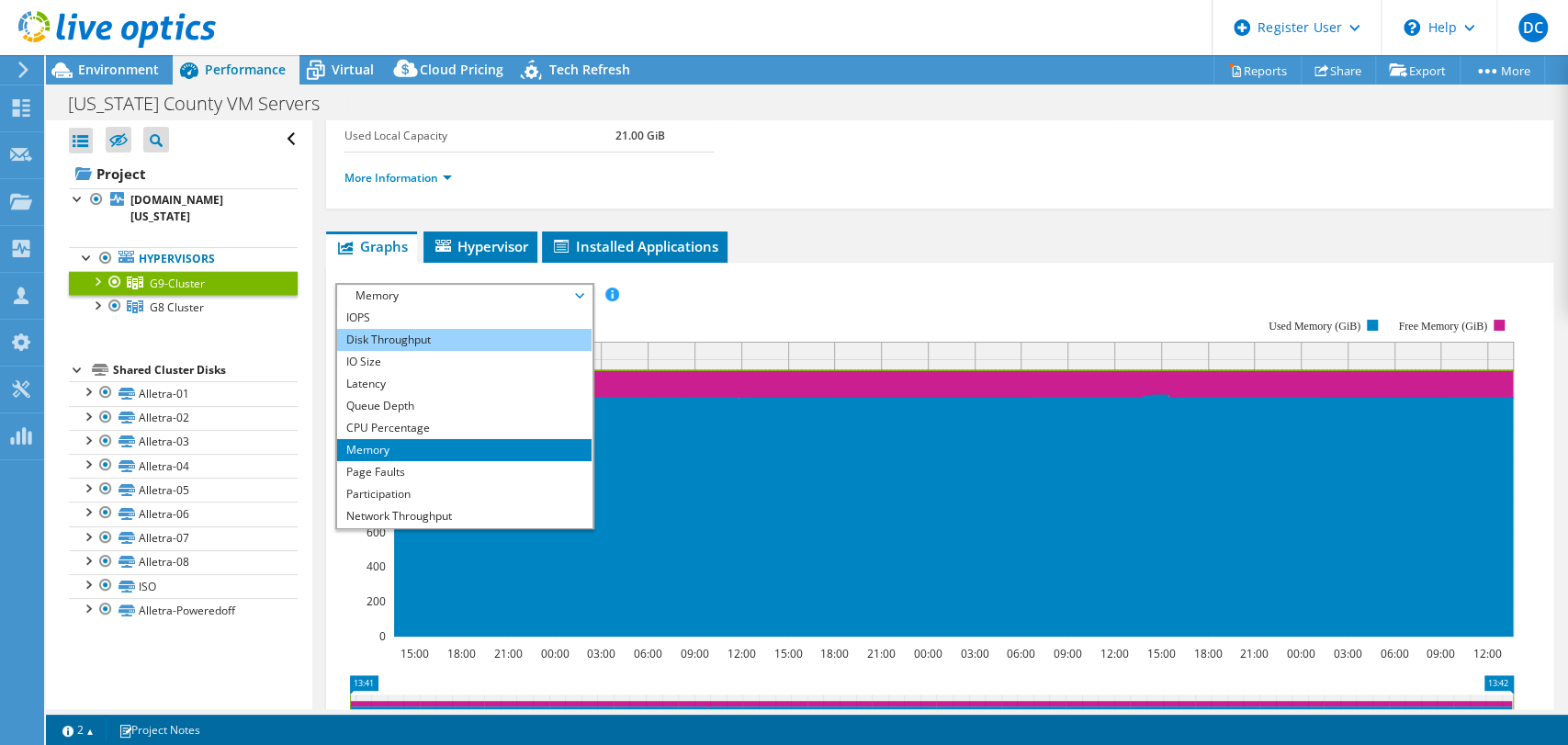
scroll to position [137, 0]
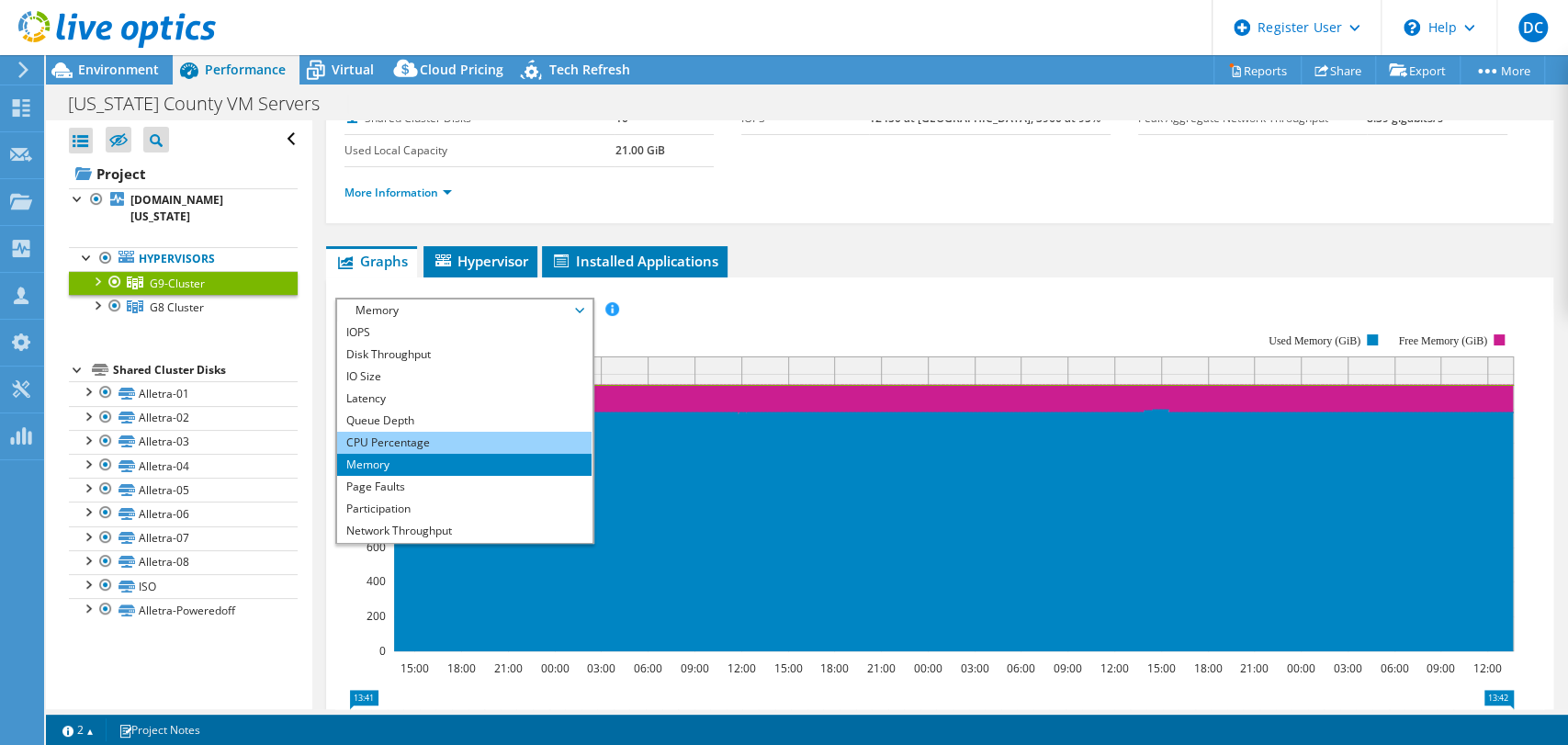
click at [434, 432] on li "CPU Percentage" at bounding box center [464, 442] width 255 height 23
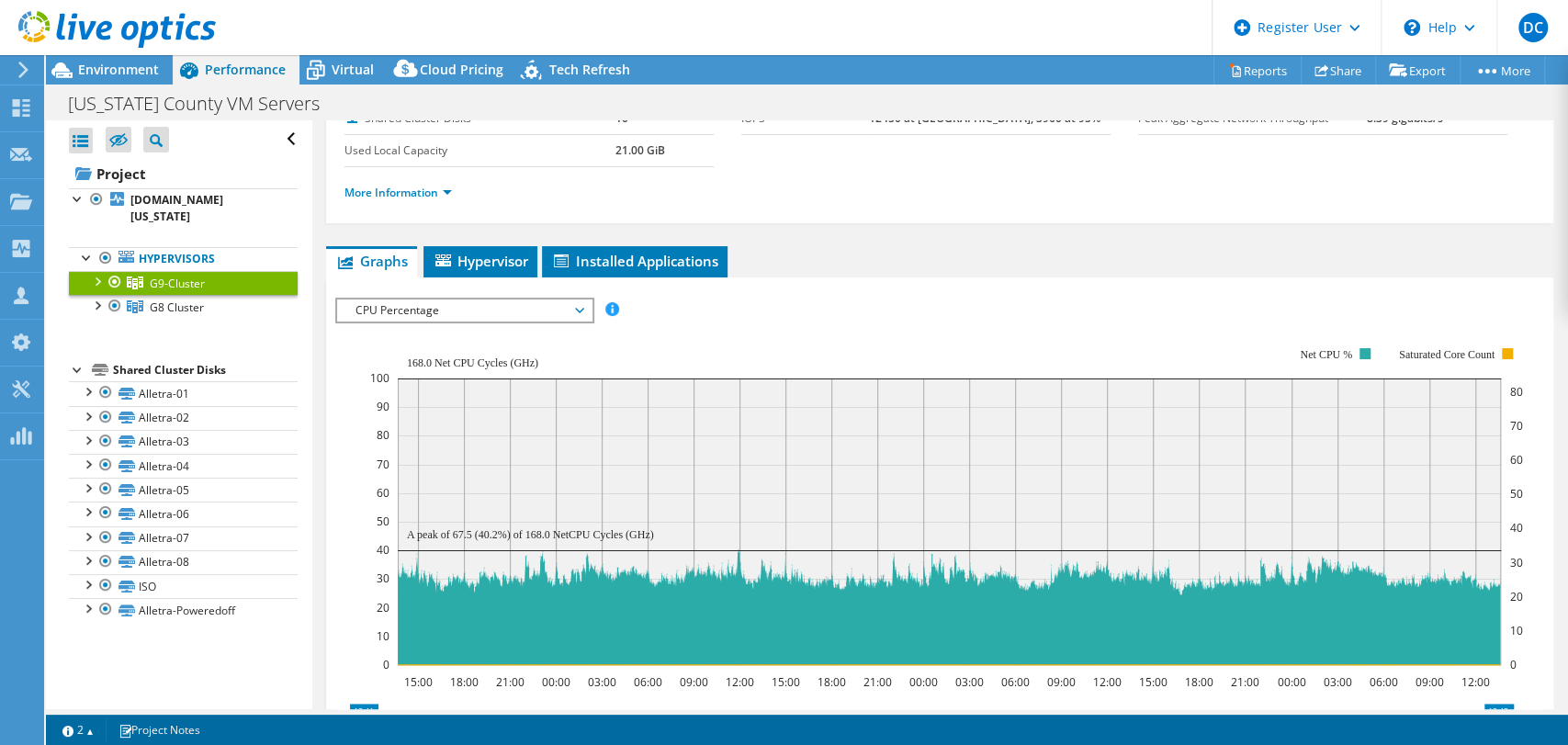
click at [377, 309] on span "CPU Percentage" at bounding box center [464, 310] width 236 height 23
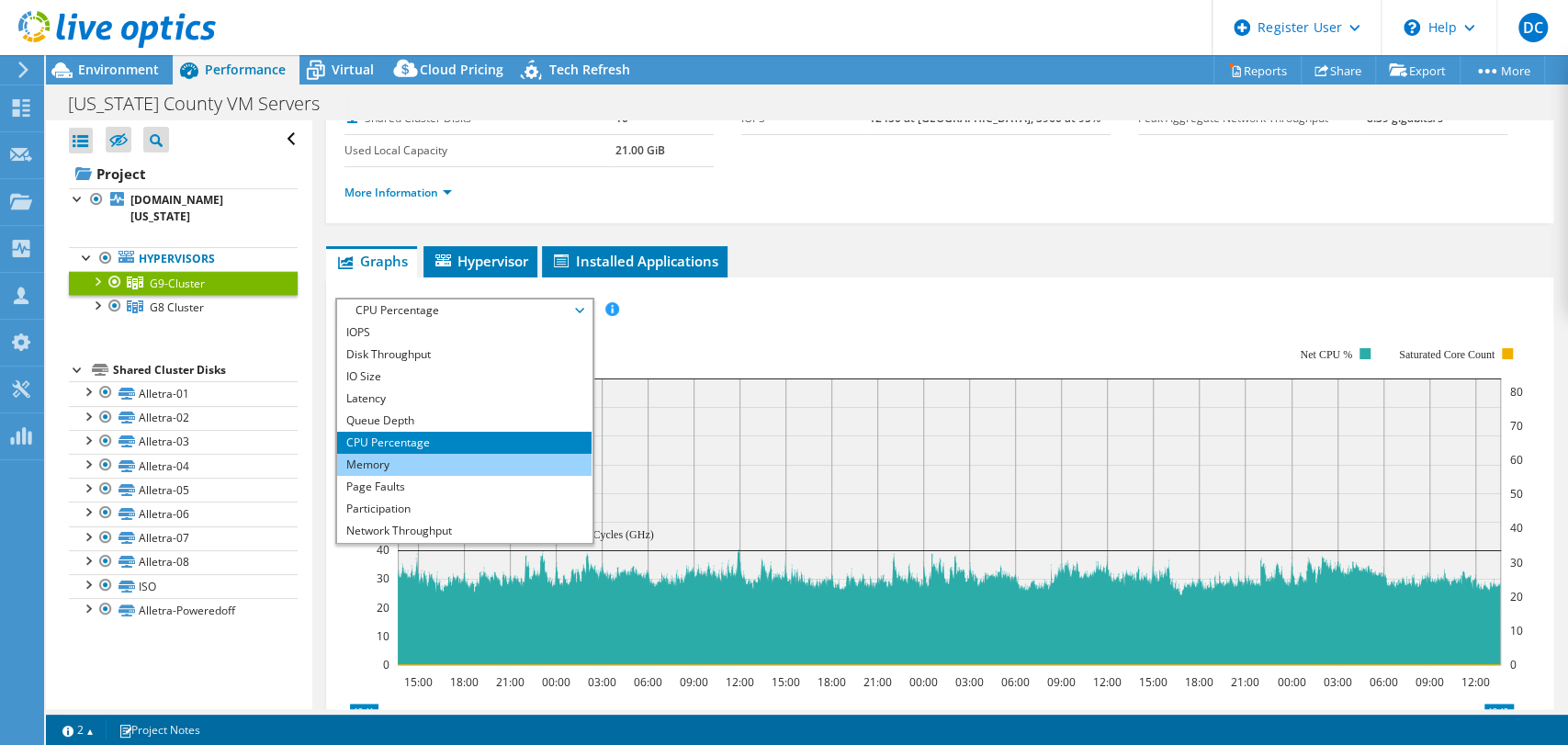
click at [423, 457] on li "Memory" at bounding box center [464, 464] width 255 height 23
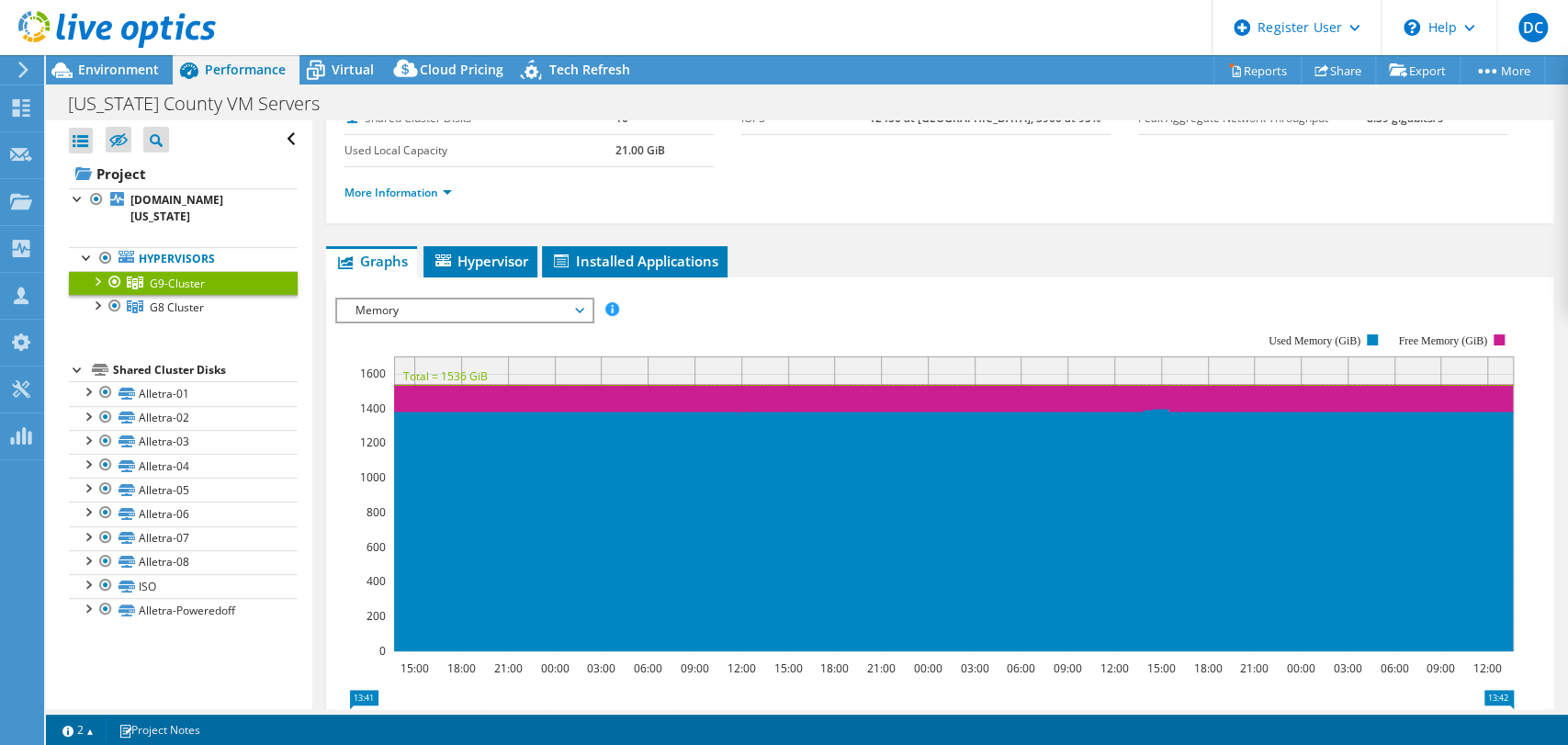
click at [906, 325] on rect at bounding box center [924, 491] width 1178 height 367
click at [776, 298] on div "IOPS Disk Throughput IO Size Latency Queue Depth CPU Percentage Memory Page Fau…" at bounding box center [939, 309] width 1209 height 24
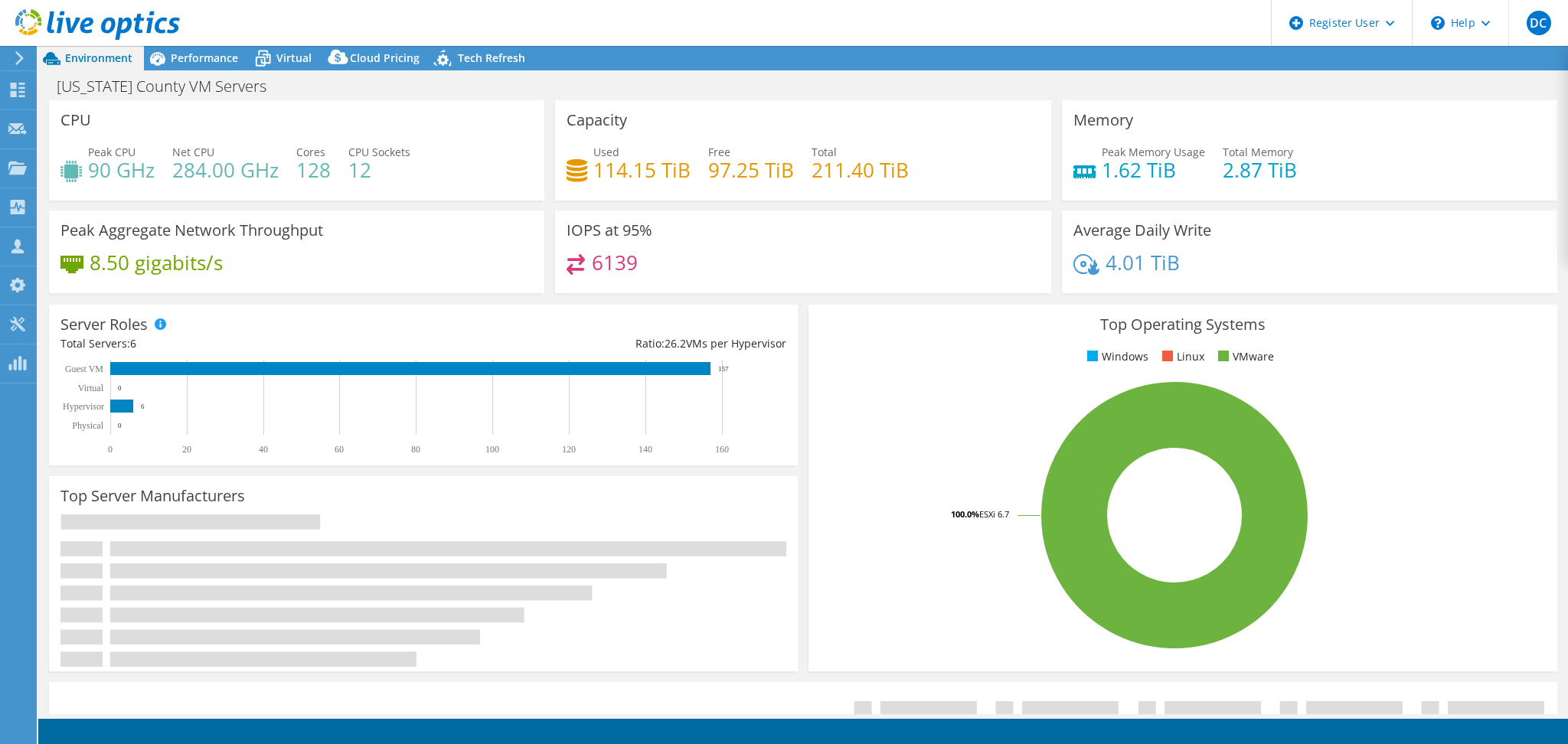
select select "USD"
